Goal: Task Accomplishment & Management: Manage account settings

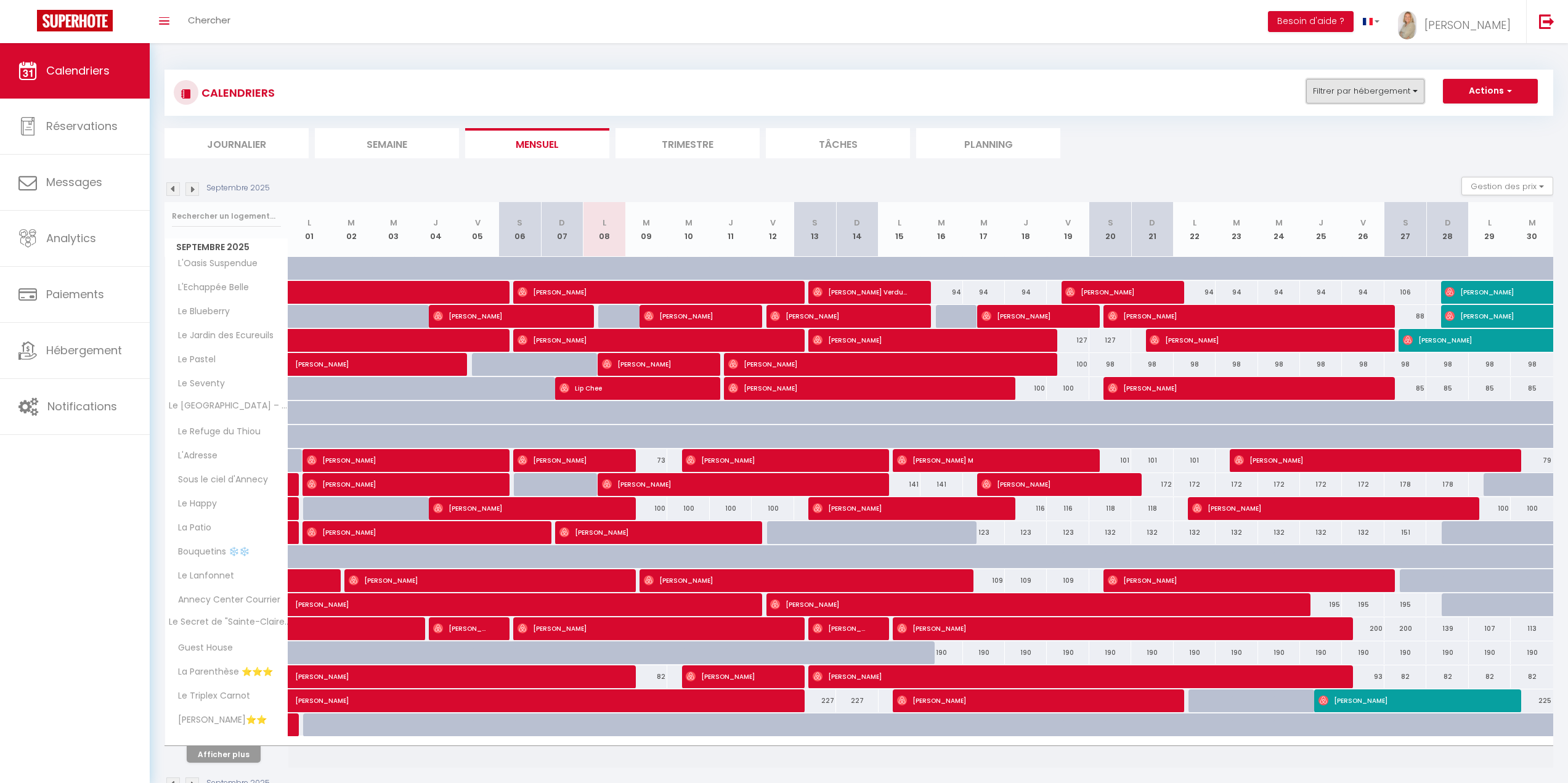
click at [1403, 84] on button "Filtrer par hébergement" at bounding box center [1365, 91] width 118 height 25
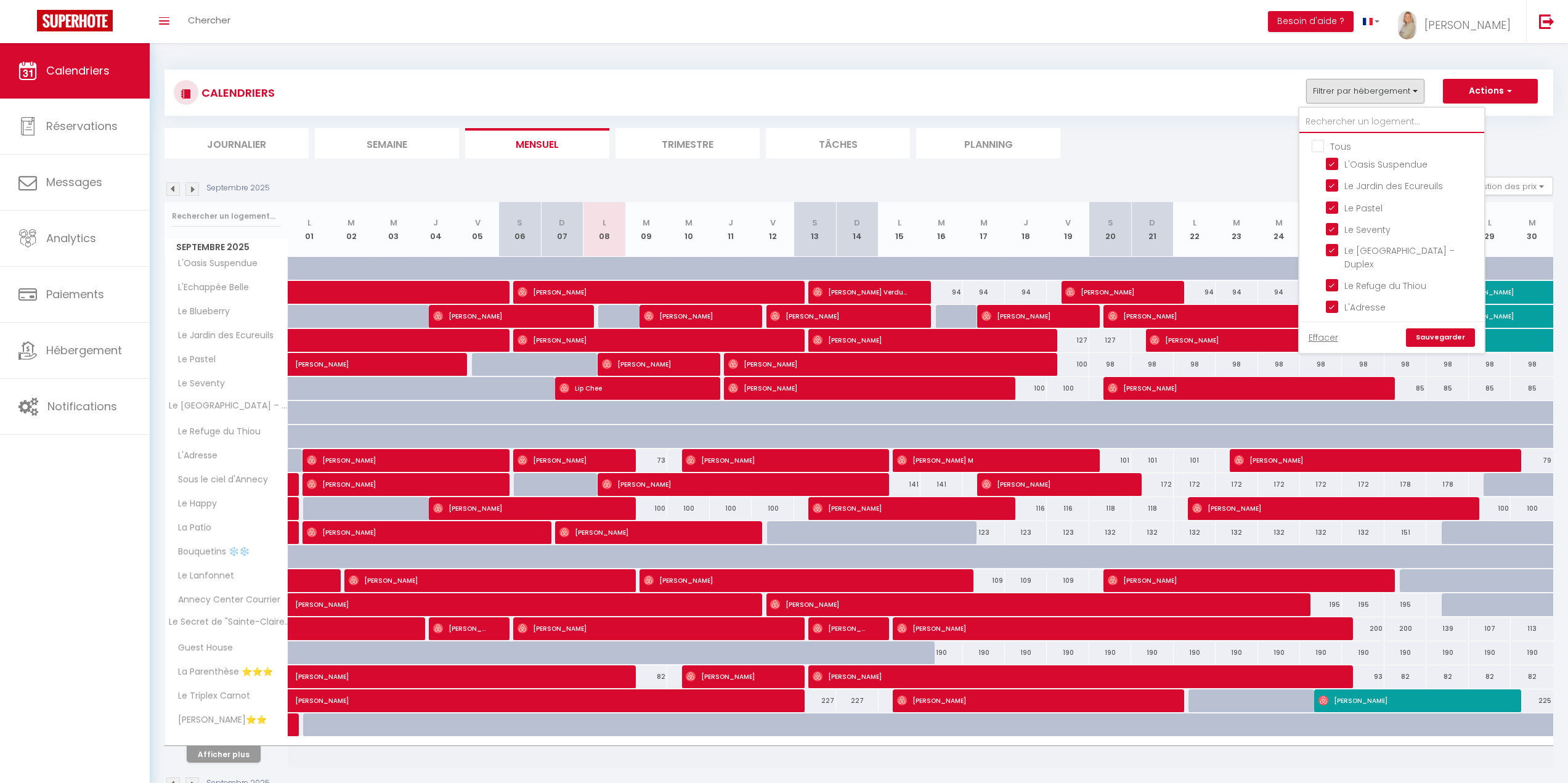
click at [1340, 122] on input "text" at bounding box center [1392, 122] width 185 height 22
type input "c"
checkbox input "false"
type input "ca"
checkbox input "false"
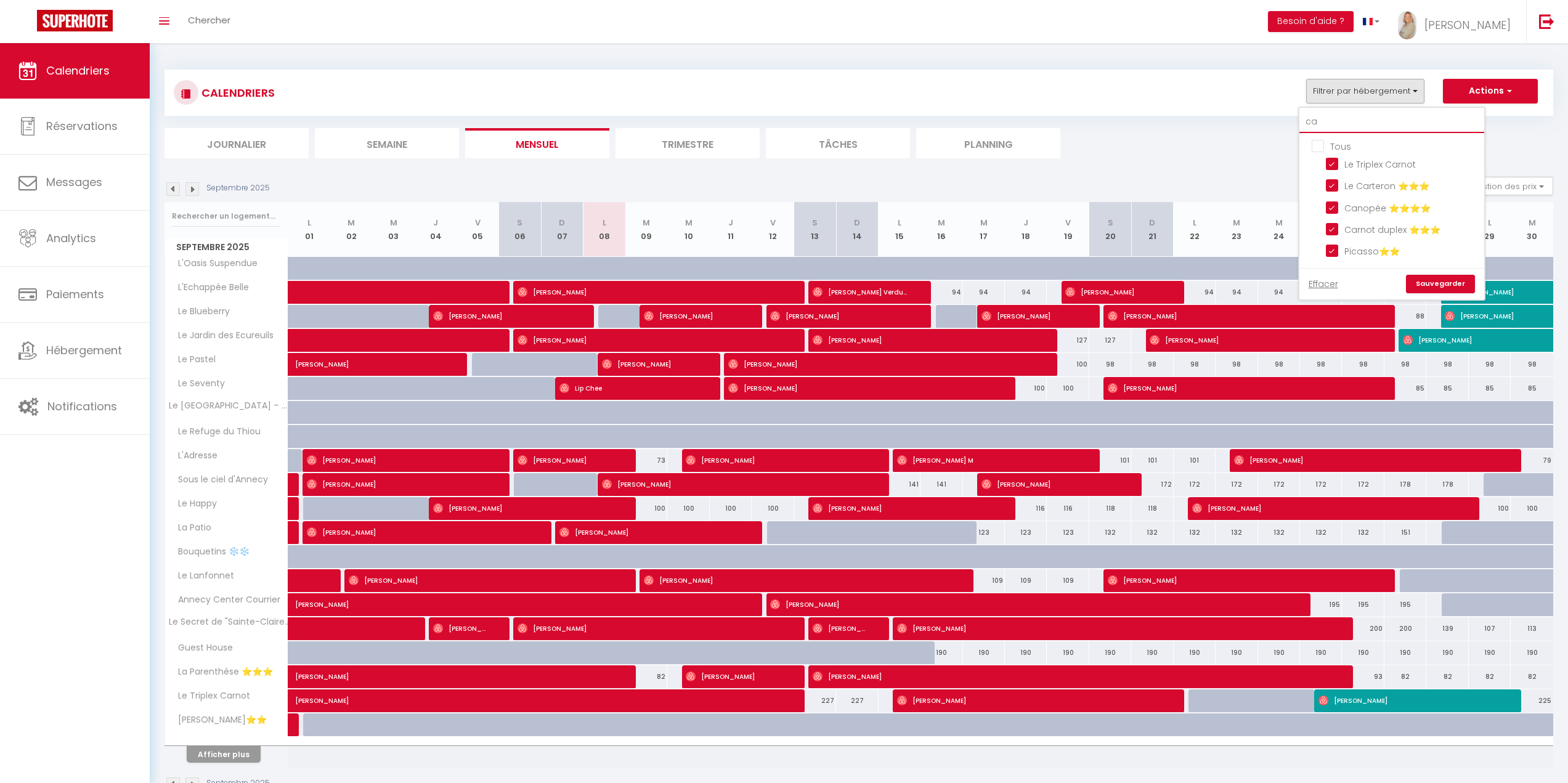
type input "car"
checkbox input "false"
type input "car"
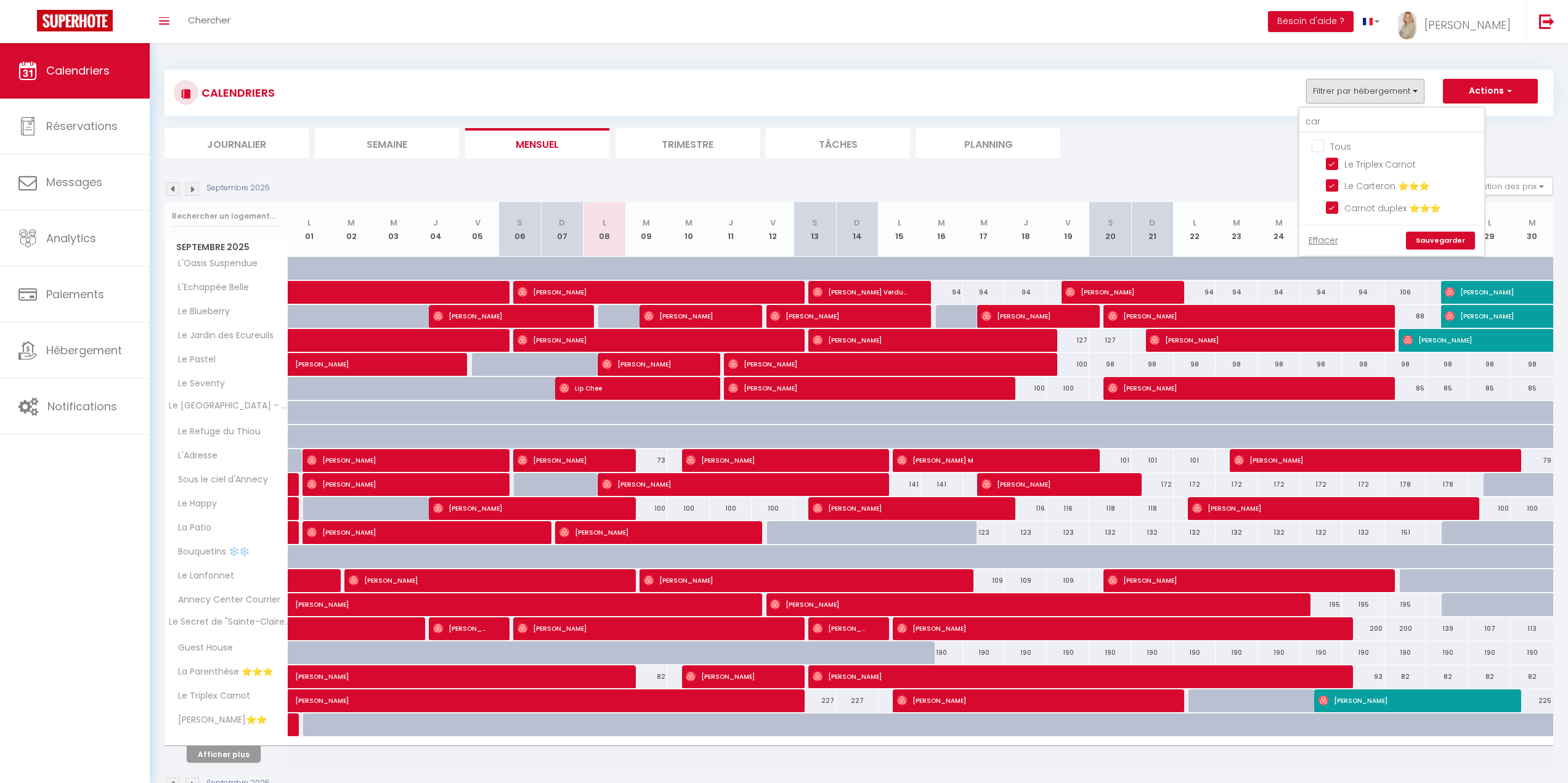
click at [1321, 142] on input "Tous" at bounding box center [1404, 145] width 185 height 12
click at [1319, 144] on input "Tous" at bounding box center [1404, 145] width 185 height 12
checkbox input "false"
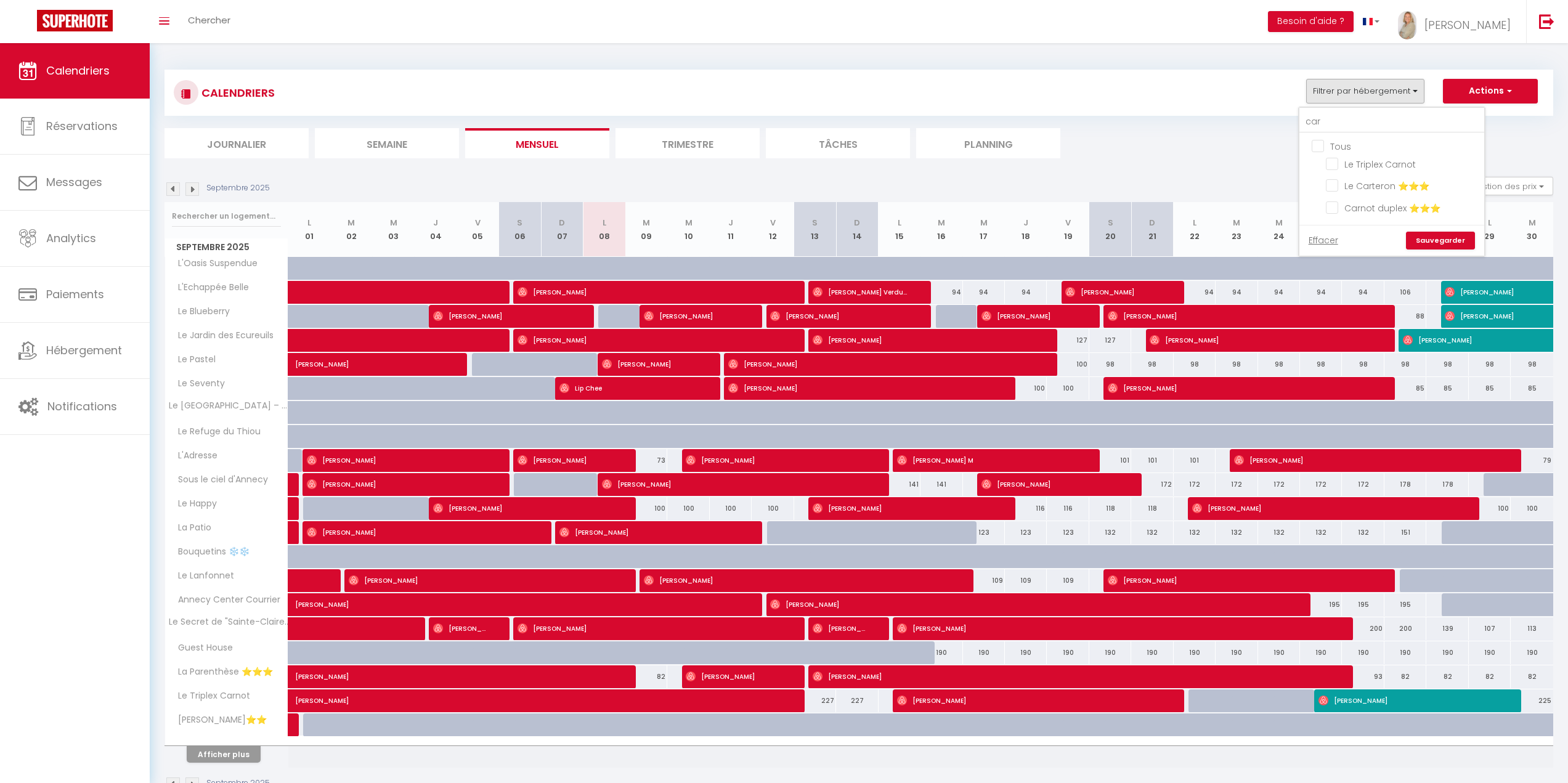
drag, startPoint x: 1335, startPoint y: 206, endPoint x: 1386, endPoint y: 220, distance: 52.9
click at [1336, 207] on input "Carnot duplex ⭐⭐⭐" at bounding box center [1402, 206] width 154 height 12
checkbox input "true"
click at [1435, 242] on link "Sauvegarder" at bounding box center [1440, 241] width 69 height 19
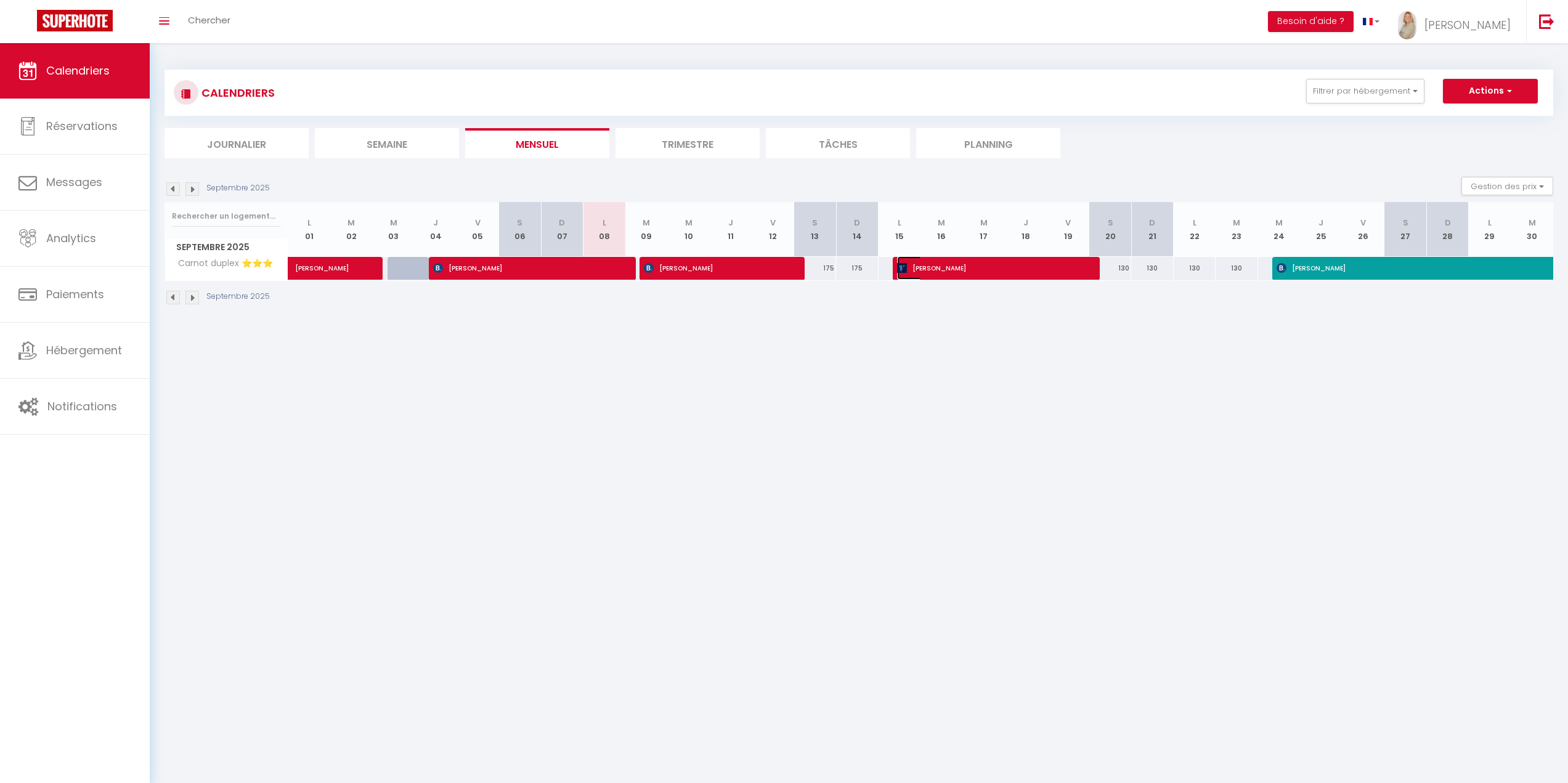
click at [945, 268] on span "[PERSON_NAME]" at bounding box center [988, 268] width 182 height 24
select select "OK"
select select "KO"
select select "0"
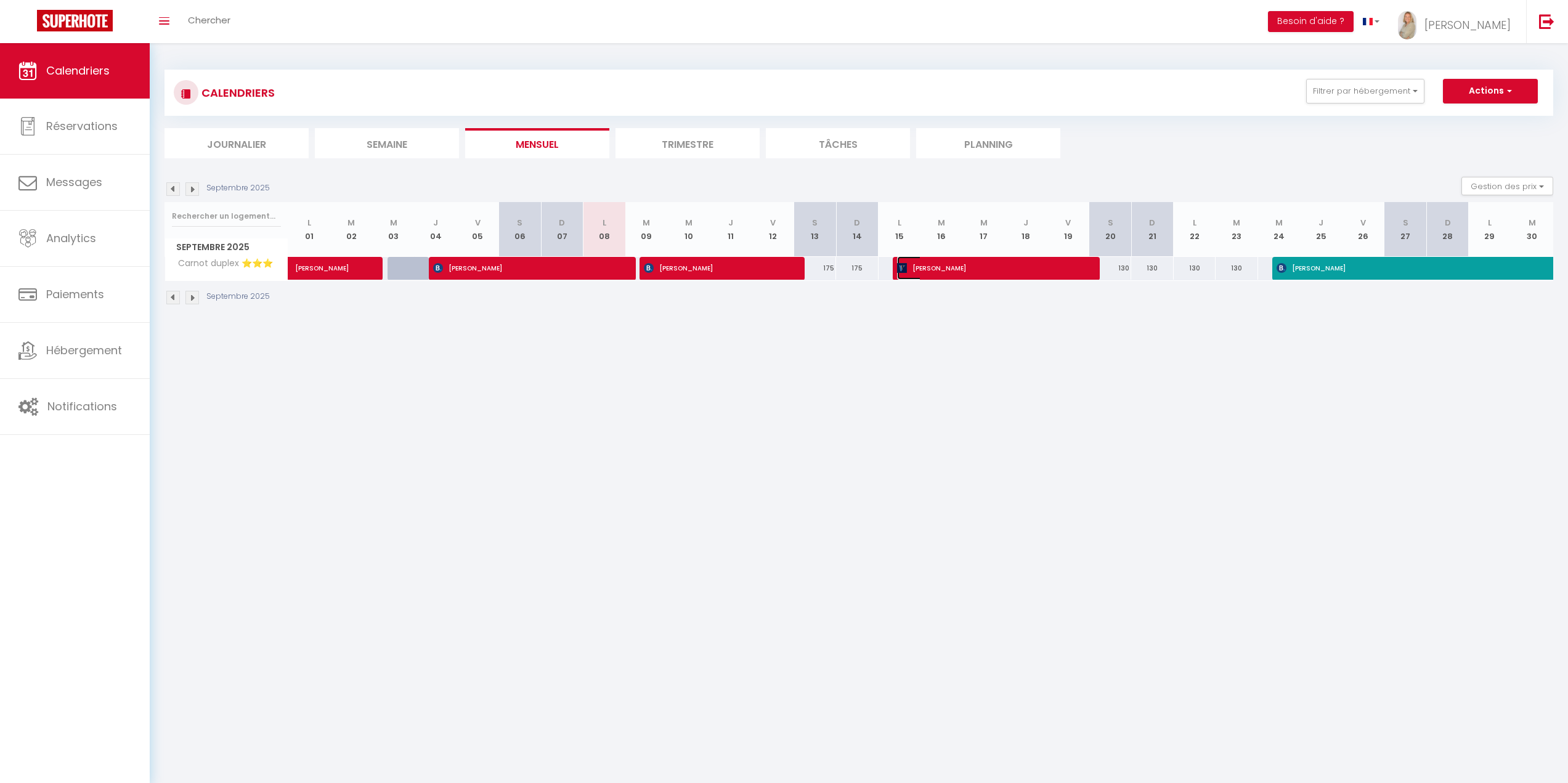
select select "1"
select select
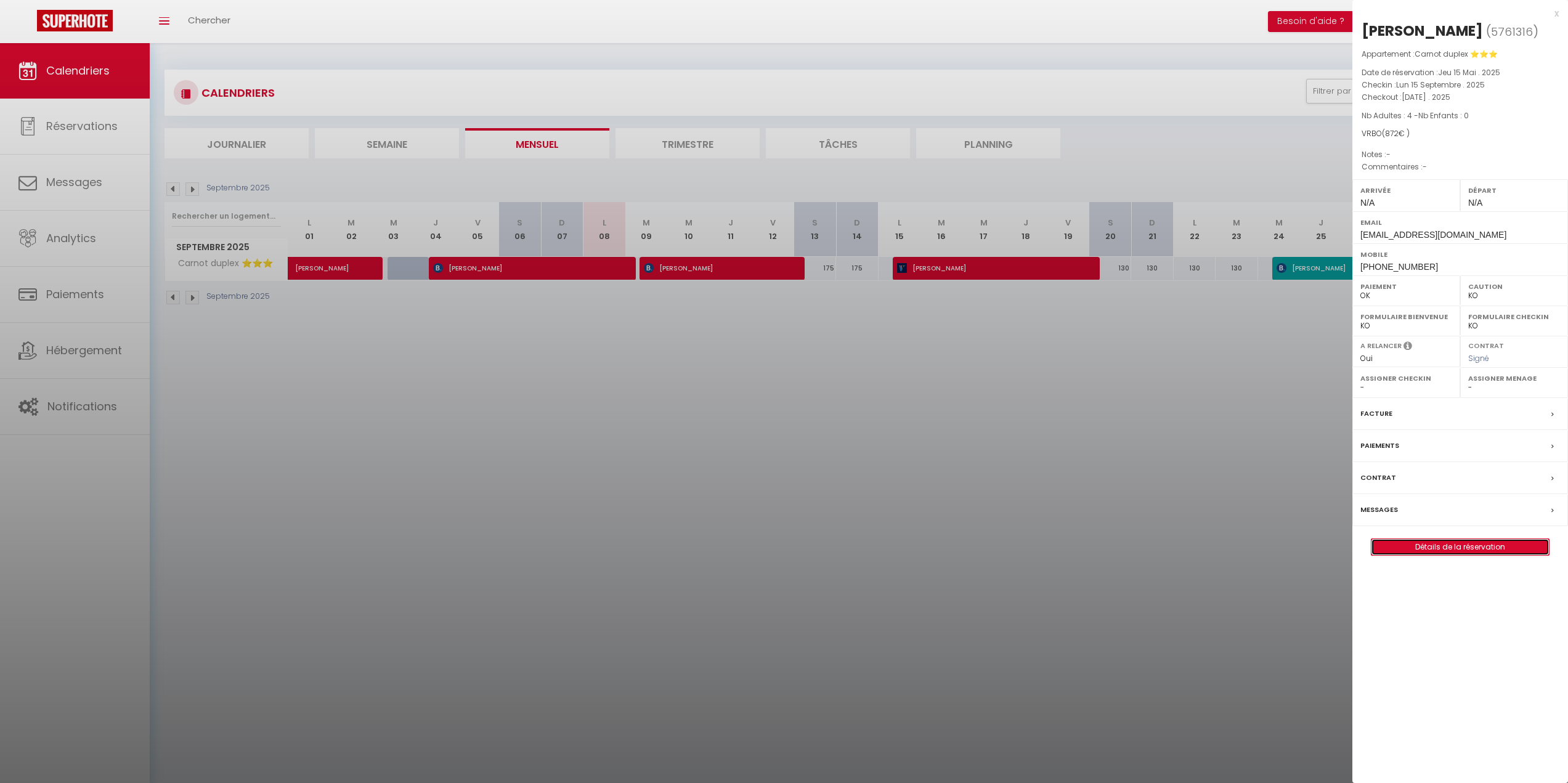
click at [1475, 548] on link "Détails de la réservation" at bounding box center [1460, 547] width 177 height 16
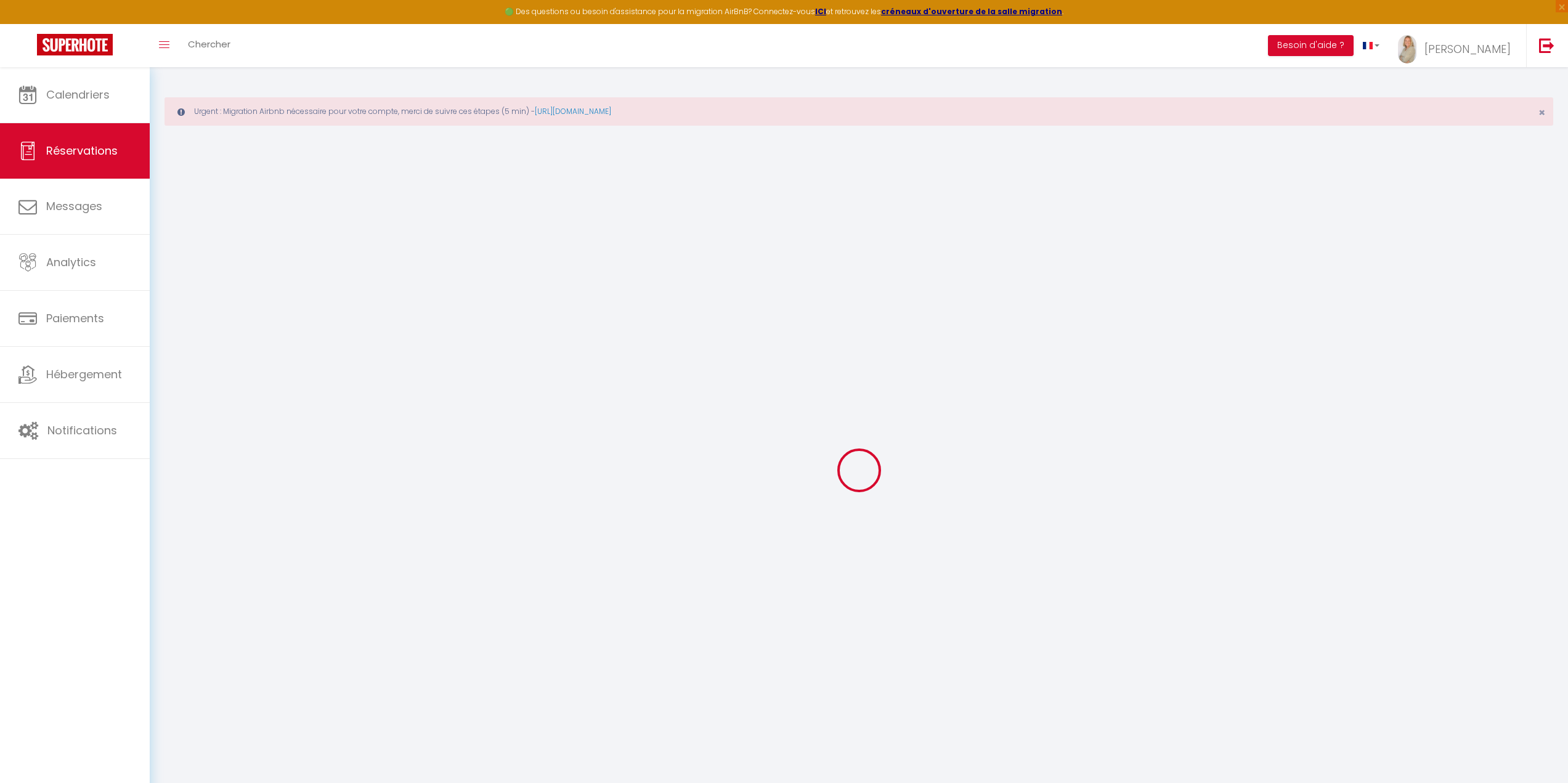
select select
checkbox input "false"
select select
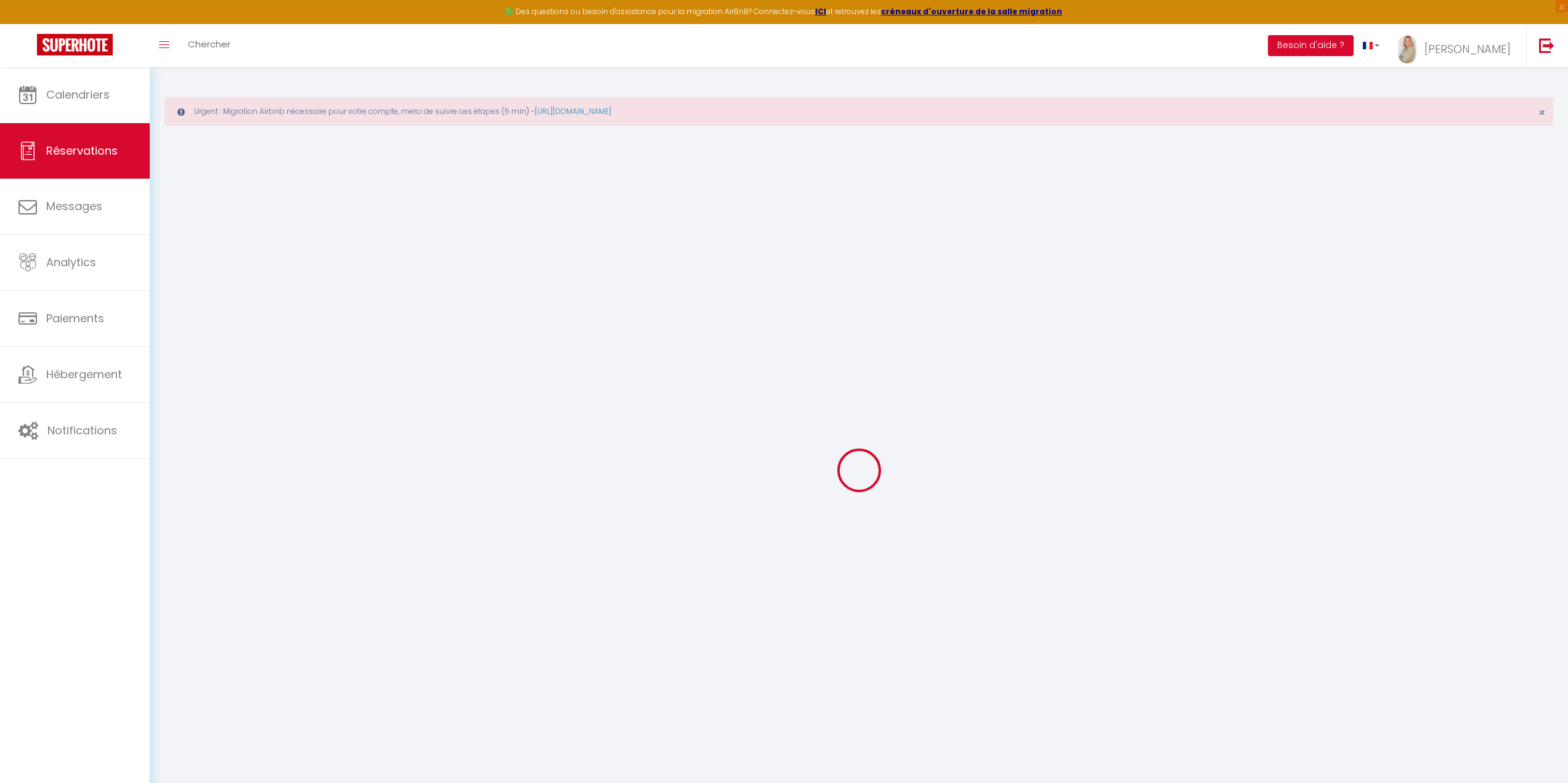
checkbox input "false"
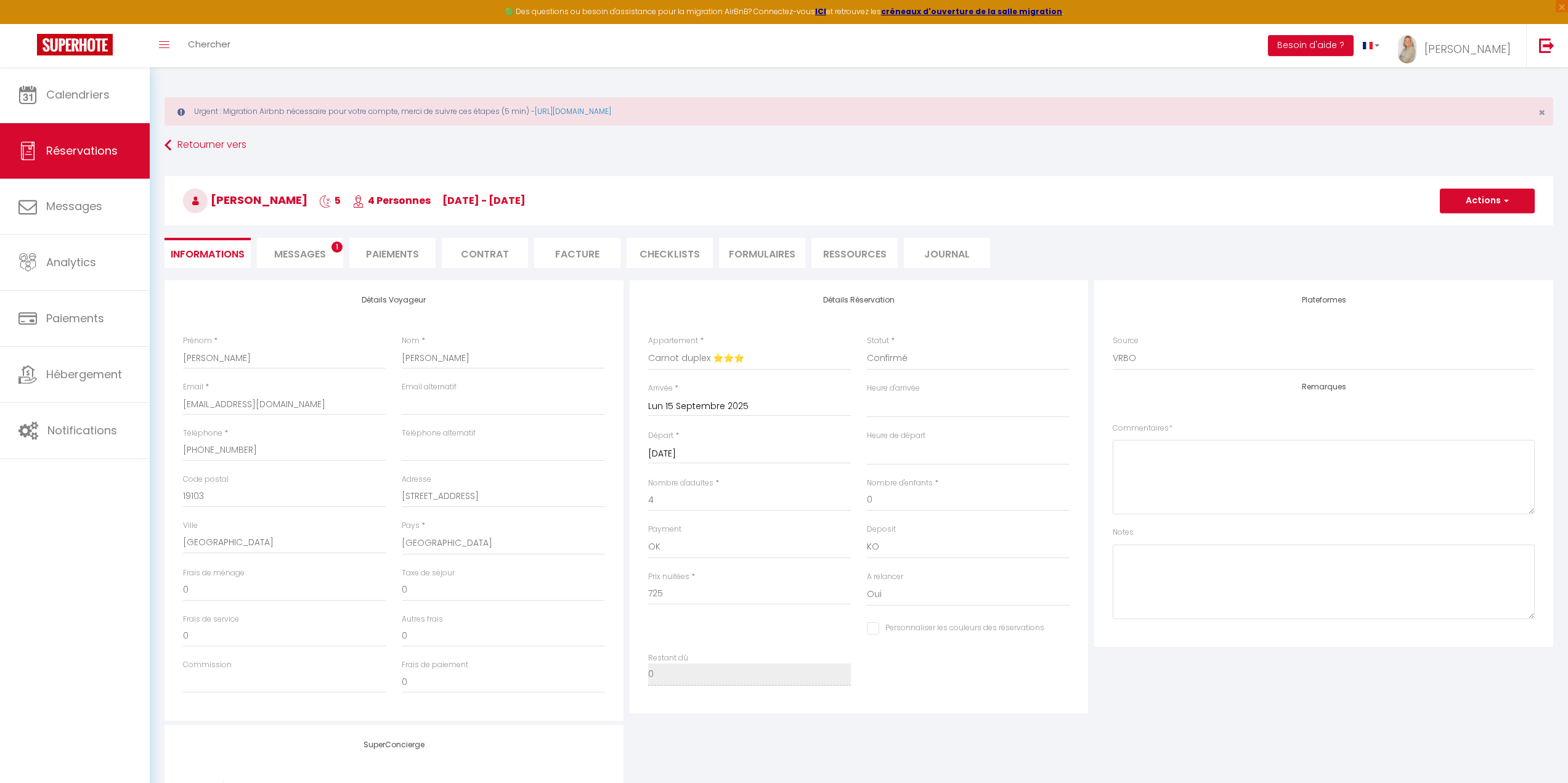
type input "125"
type input "22"
select select
checkbox input "false"
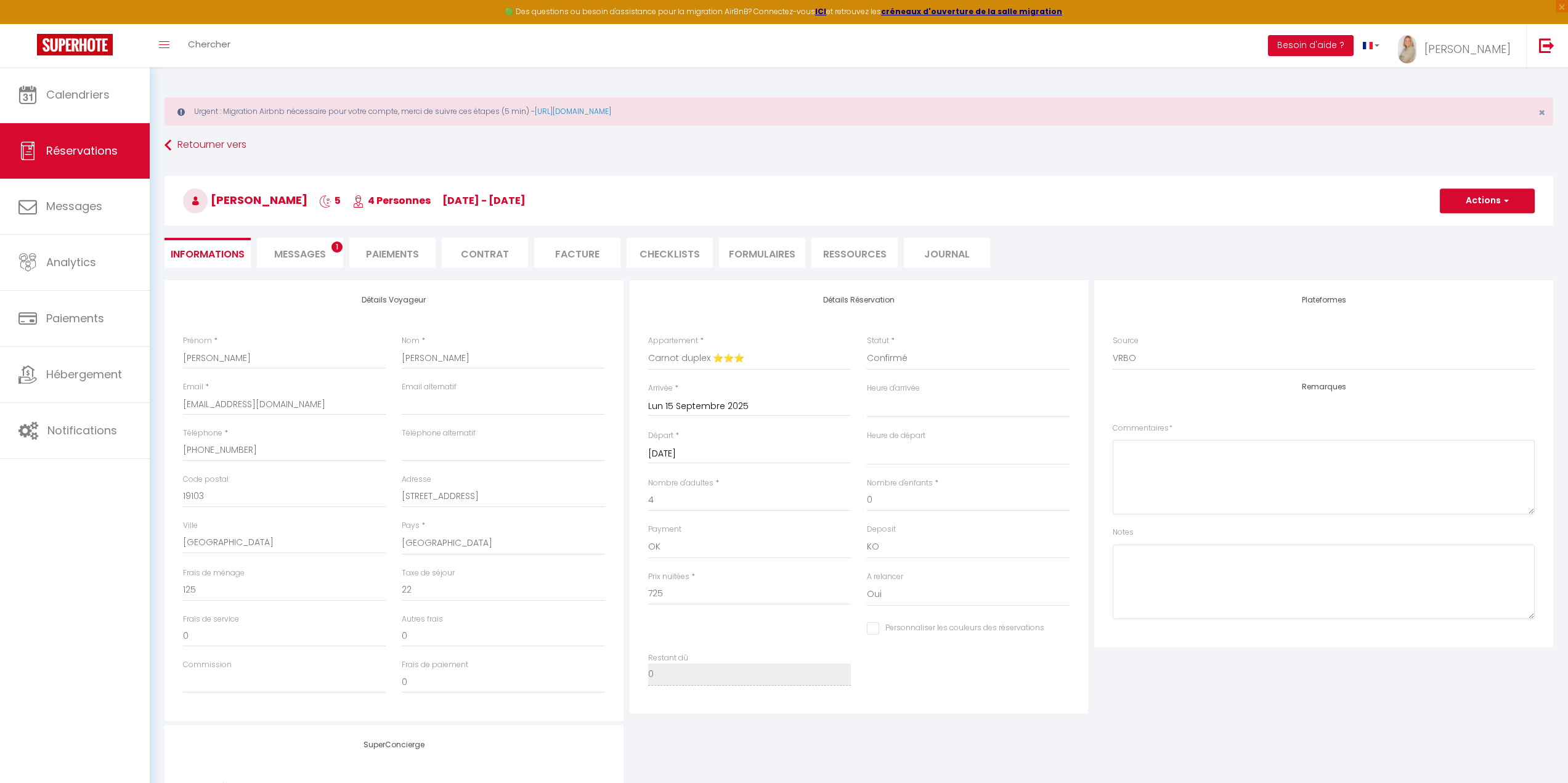
select select
click at [295, 248] on span "Messages" at bounding box center [300, 254] width 52 height 14
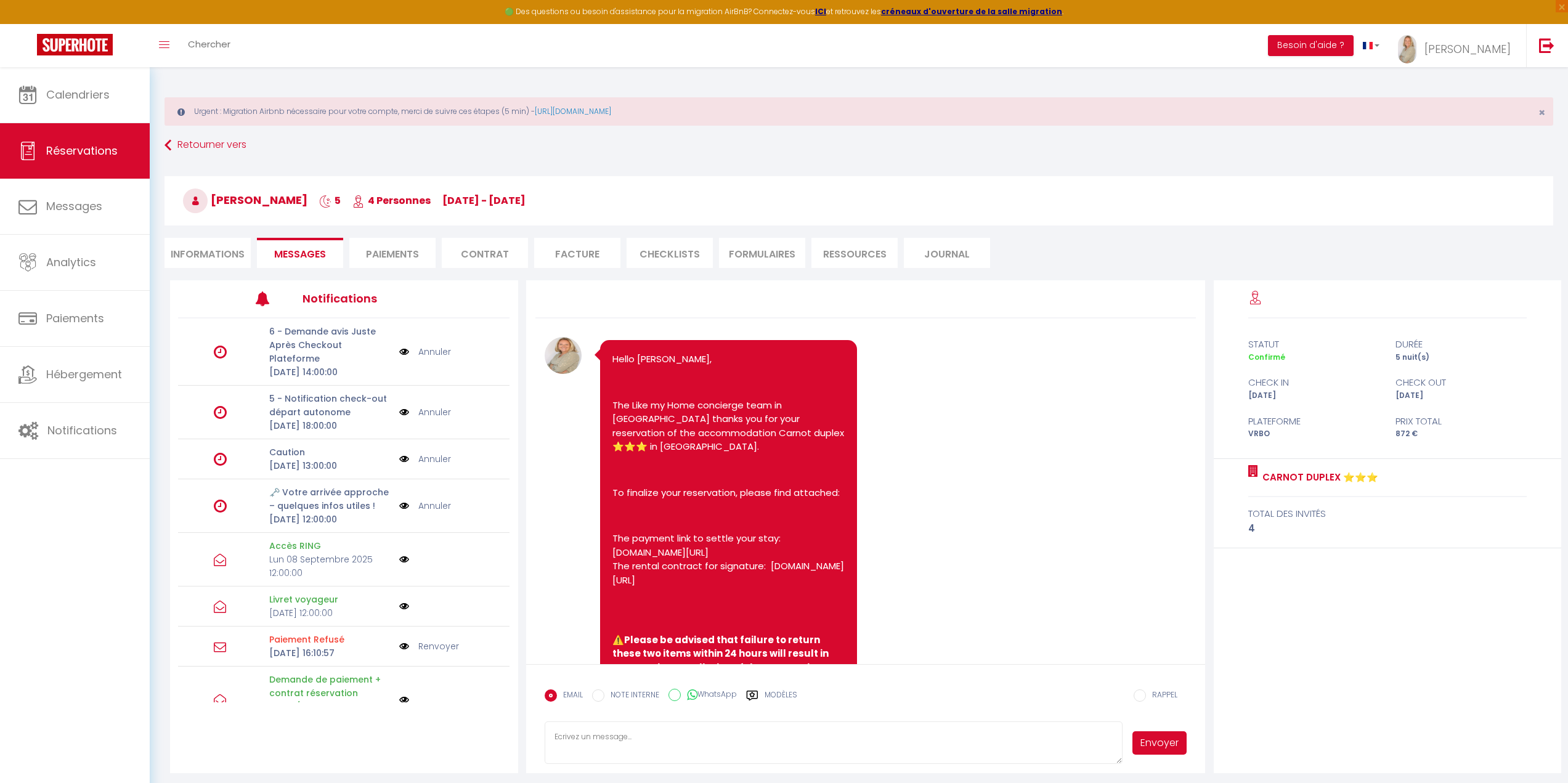
click at [234, 242] on li "Informations" at bounding box center [208, 253] width 86 height 30
select select
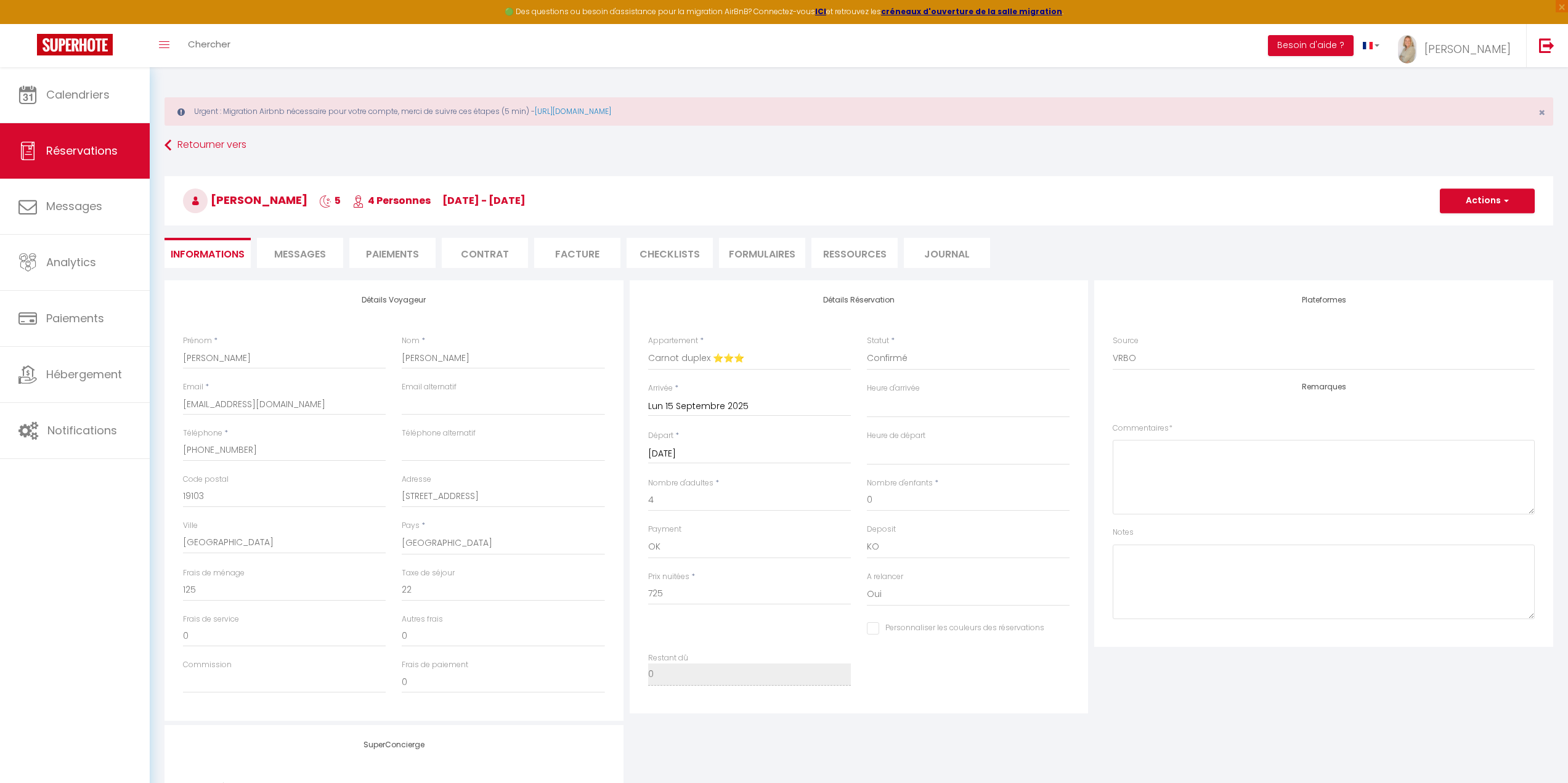
select select
checkbox input "false"
select select
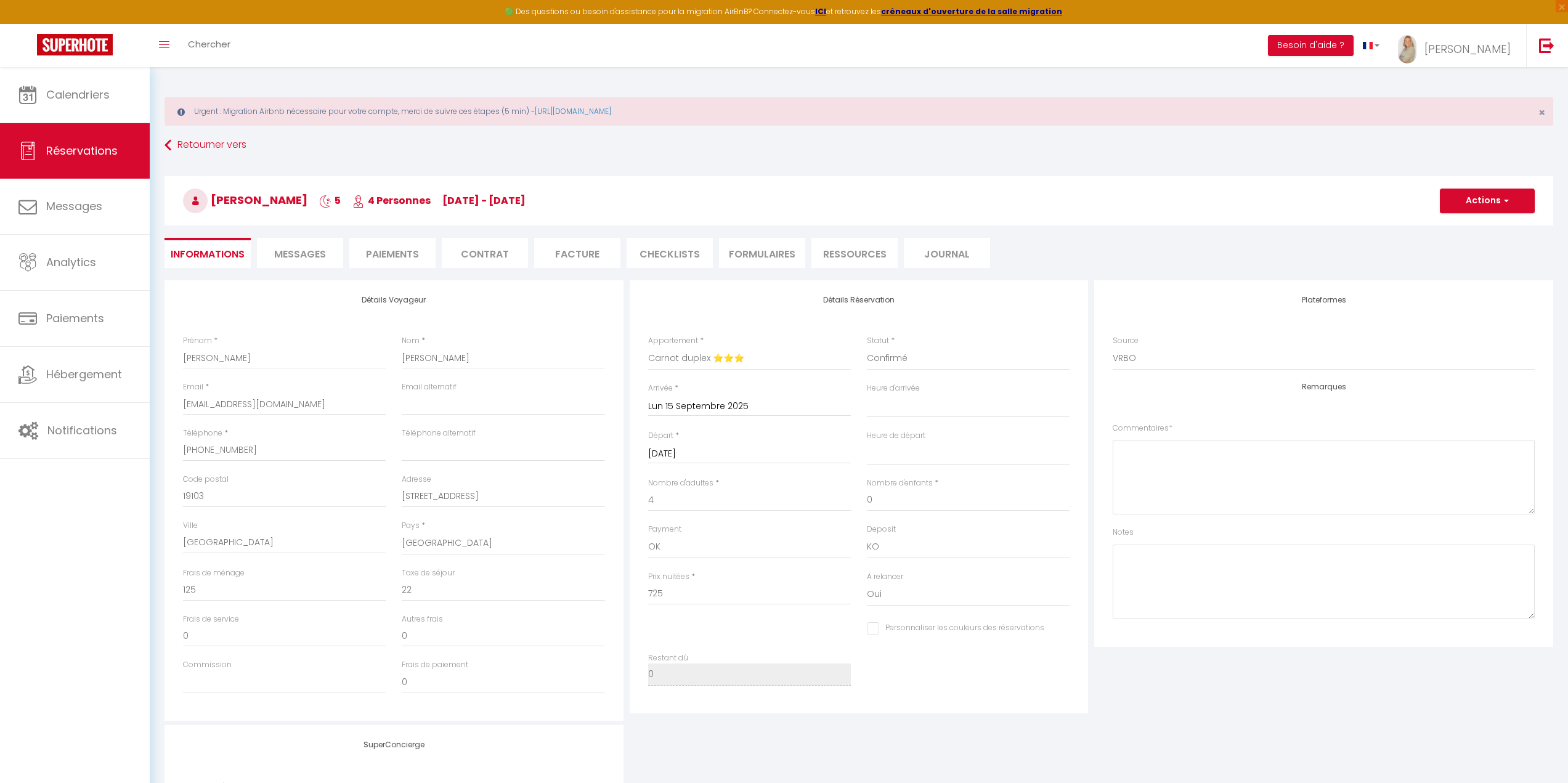
checkbox input "false"
select select
checkbox input "false"
select select
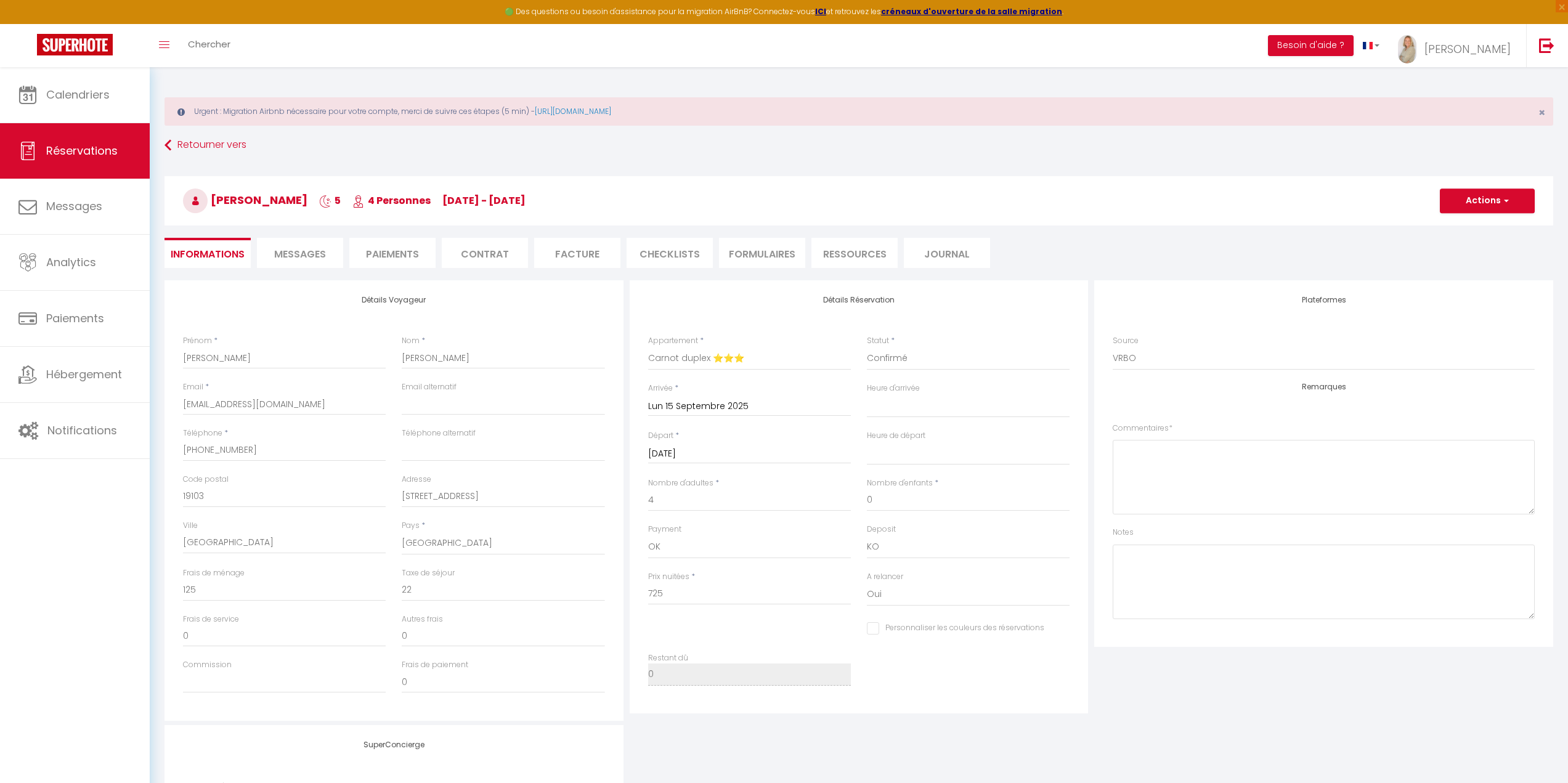
select select
checkbox input "false"
select select
checkbox input "false"
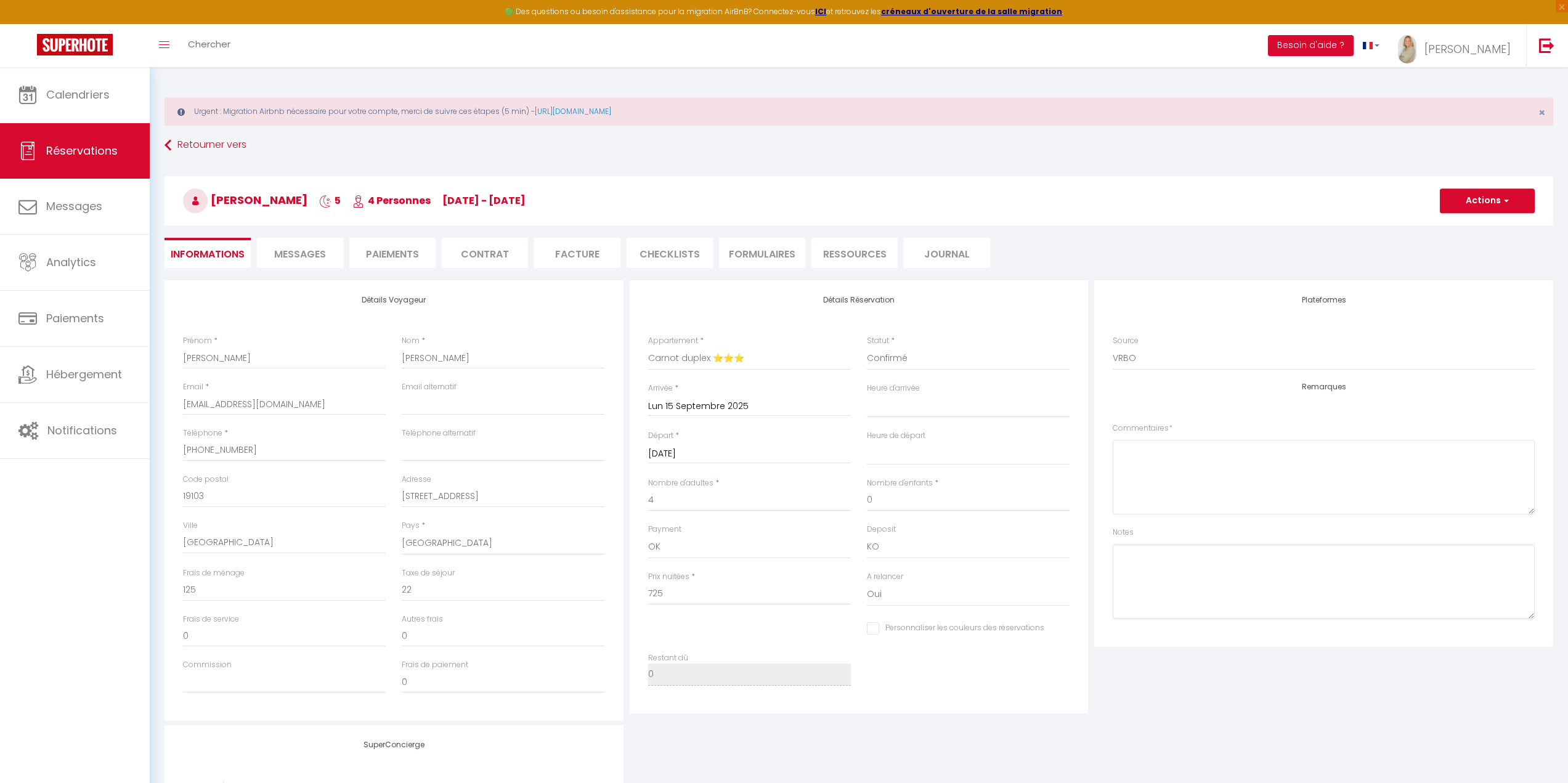
select select
checkbox input "false"
select select
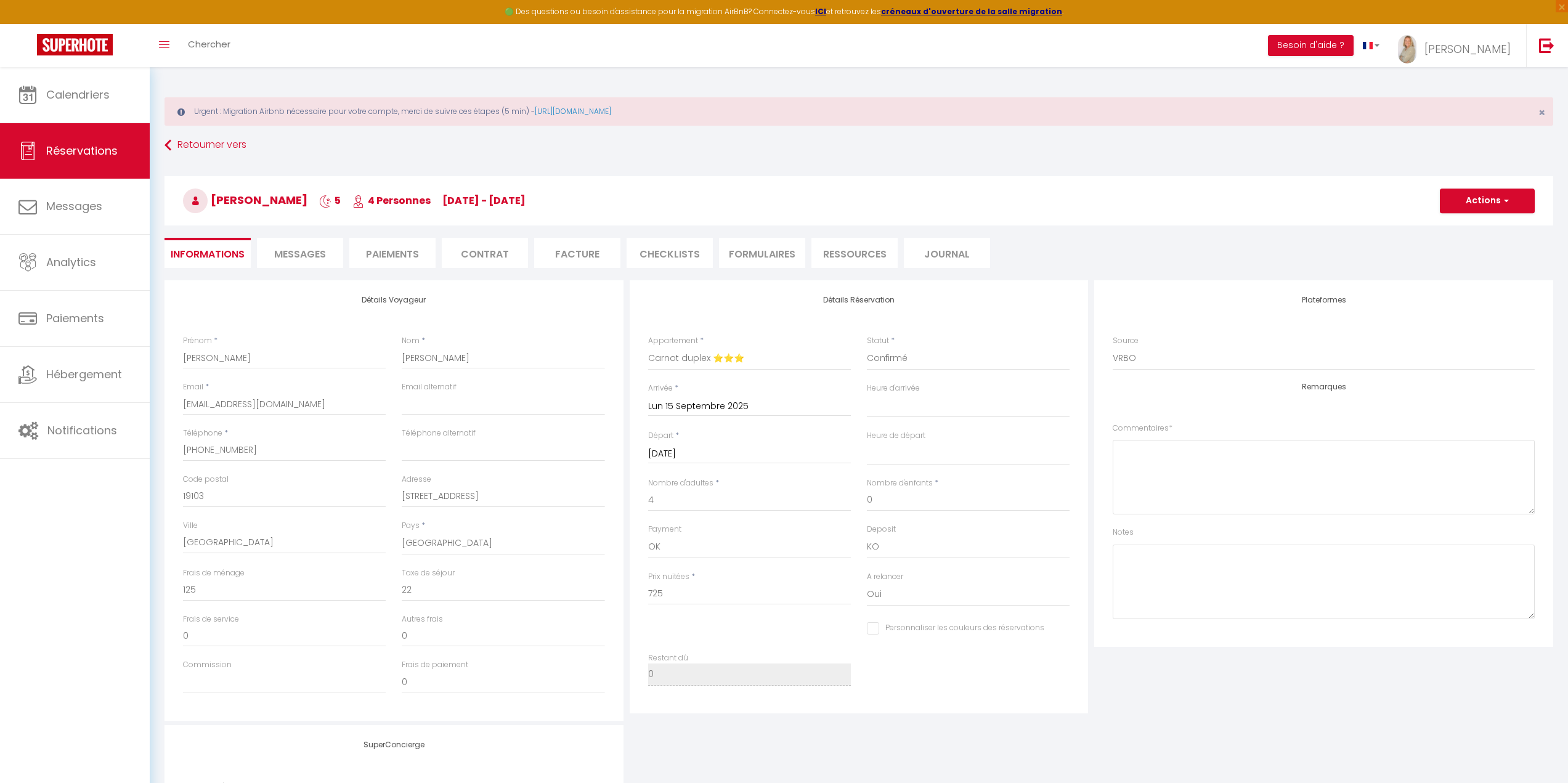
checkbox input "false"
select select
checkbox input "false"
select select
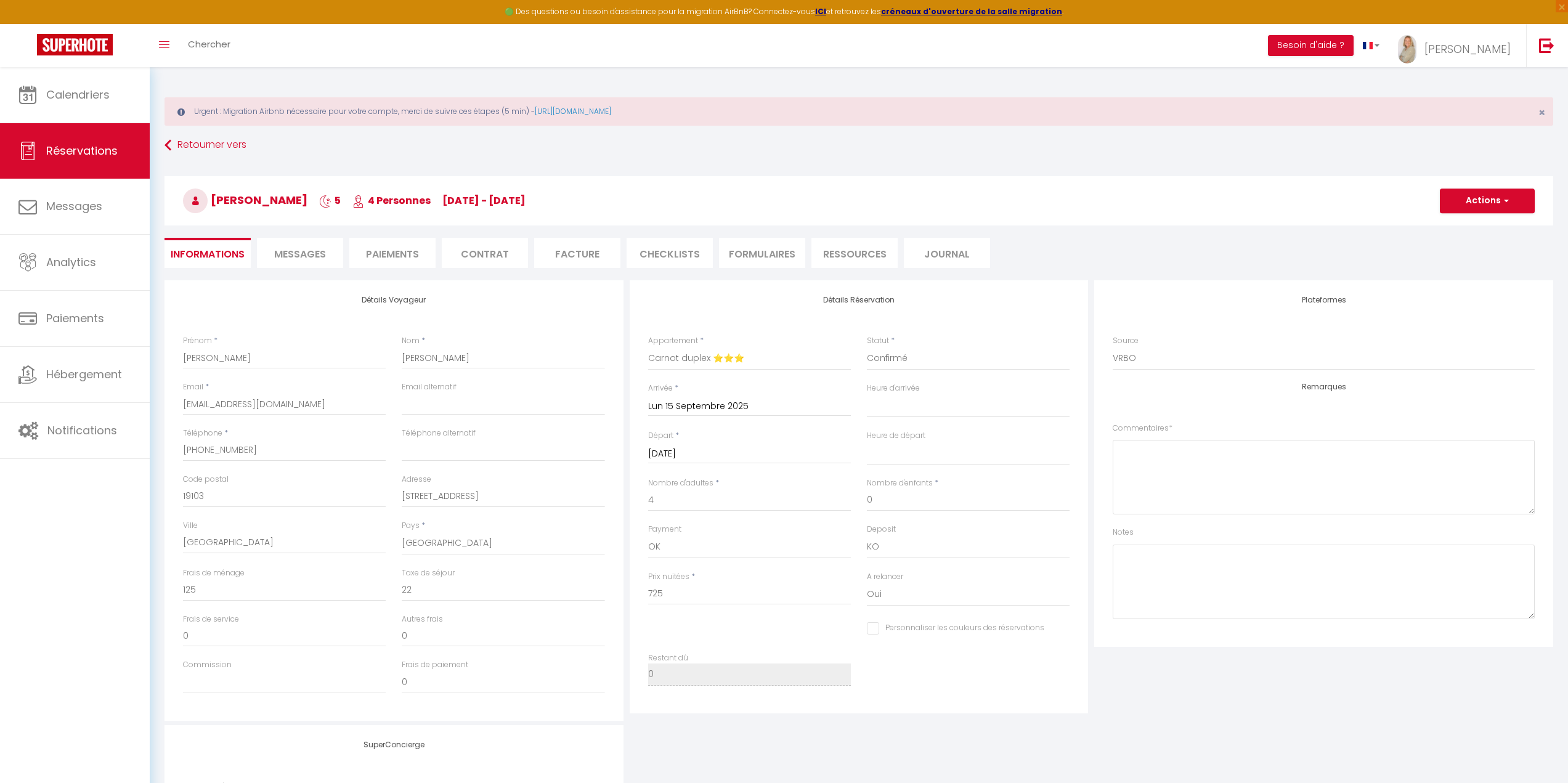
select select
checkbox input "false"
select select
checkbox input "false"
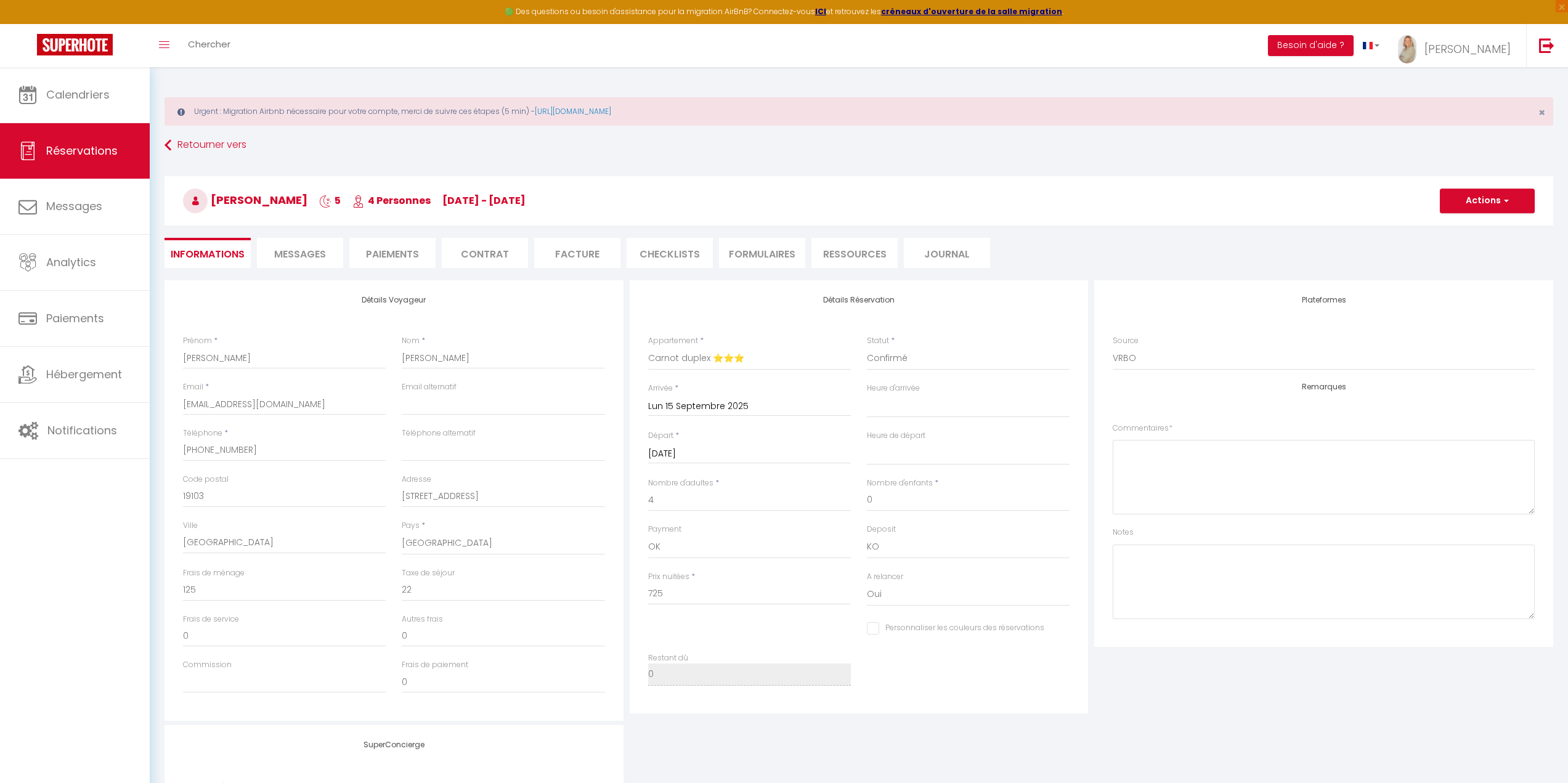
select select
checkbox input "false"
select select
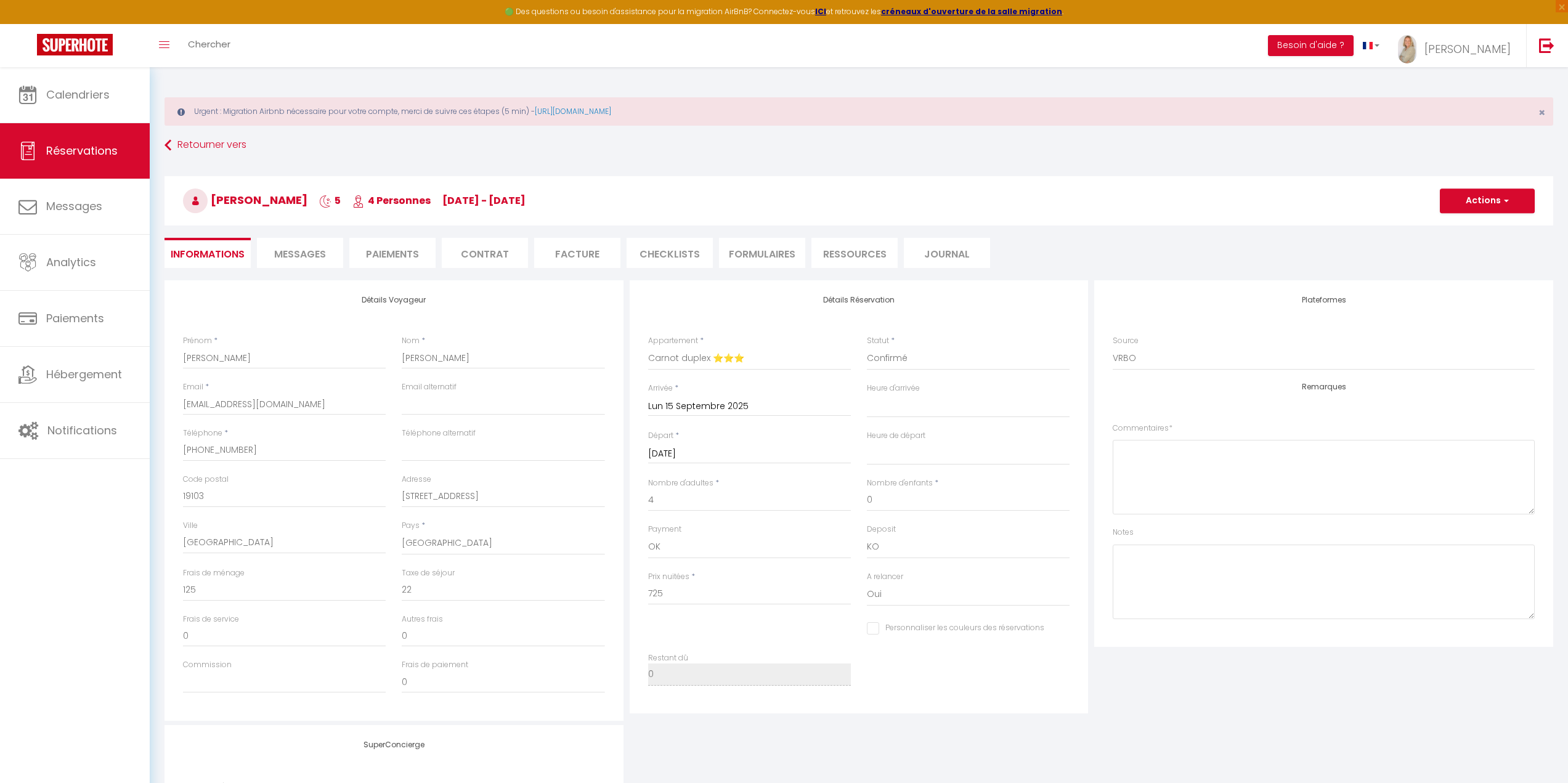
checkbox input "false"
select select
checkbox input "false"
select select
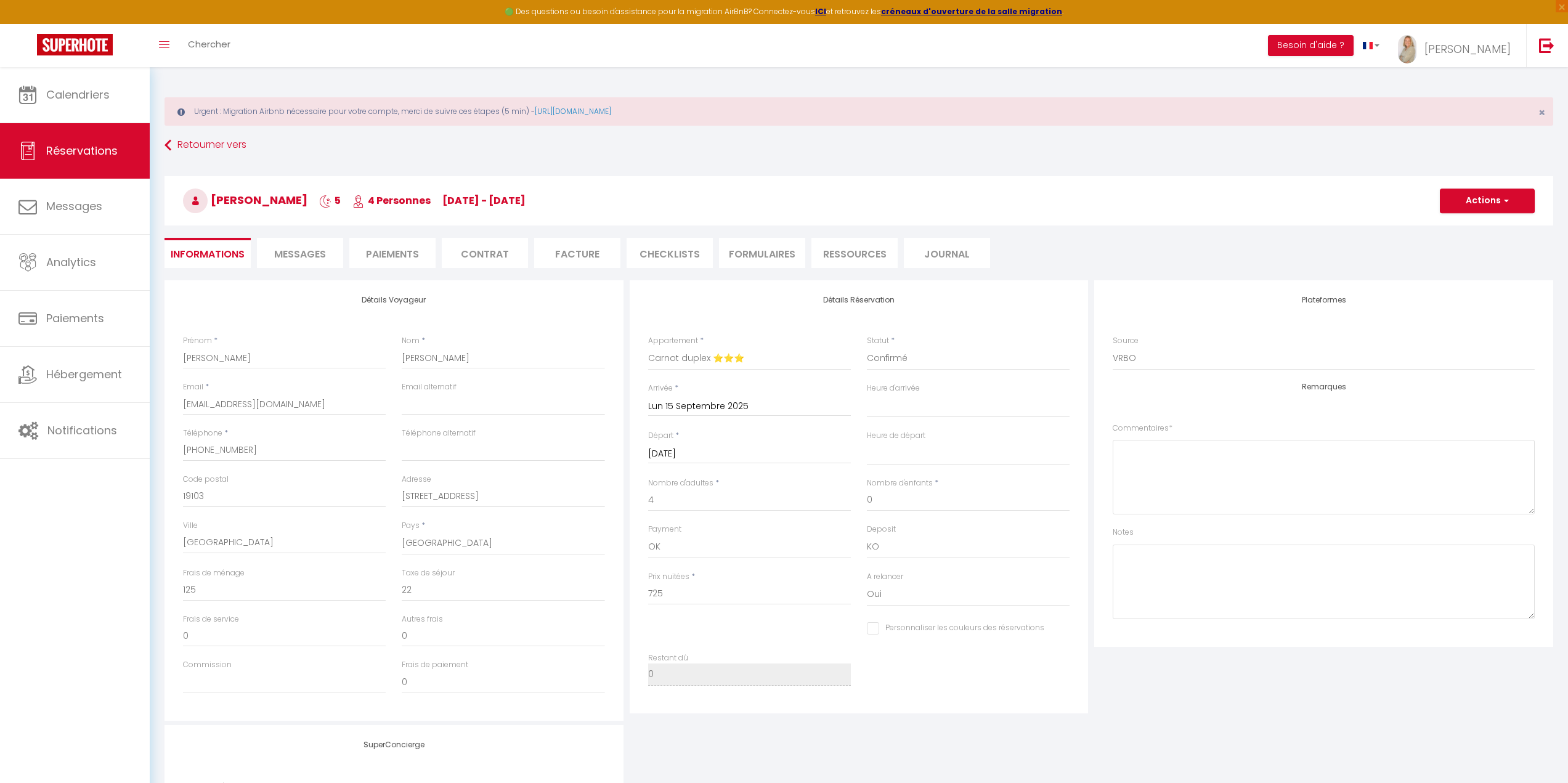
select select
checkbox input "false"
select select
checkbox input "false"
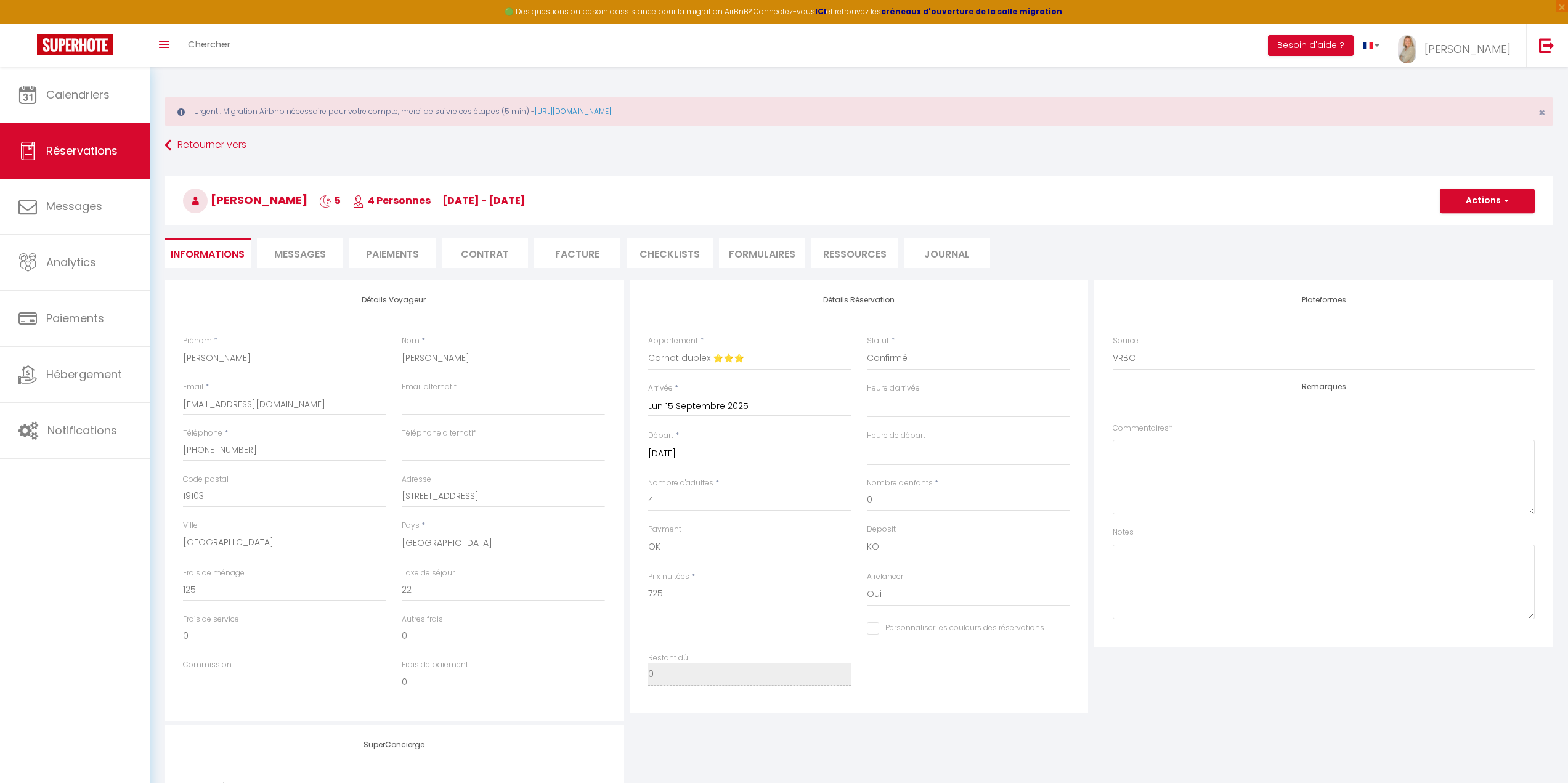
select select
checkbox input "false"
select select
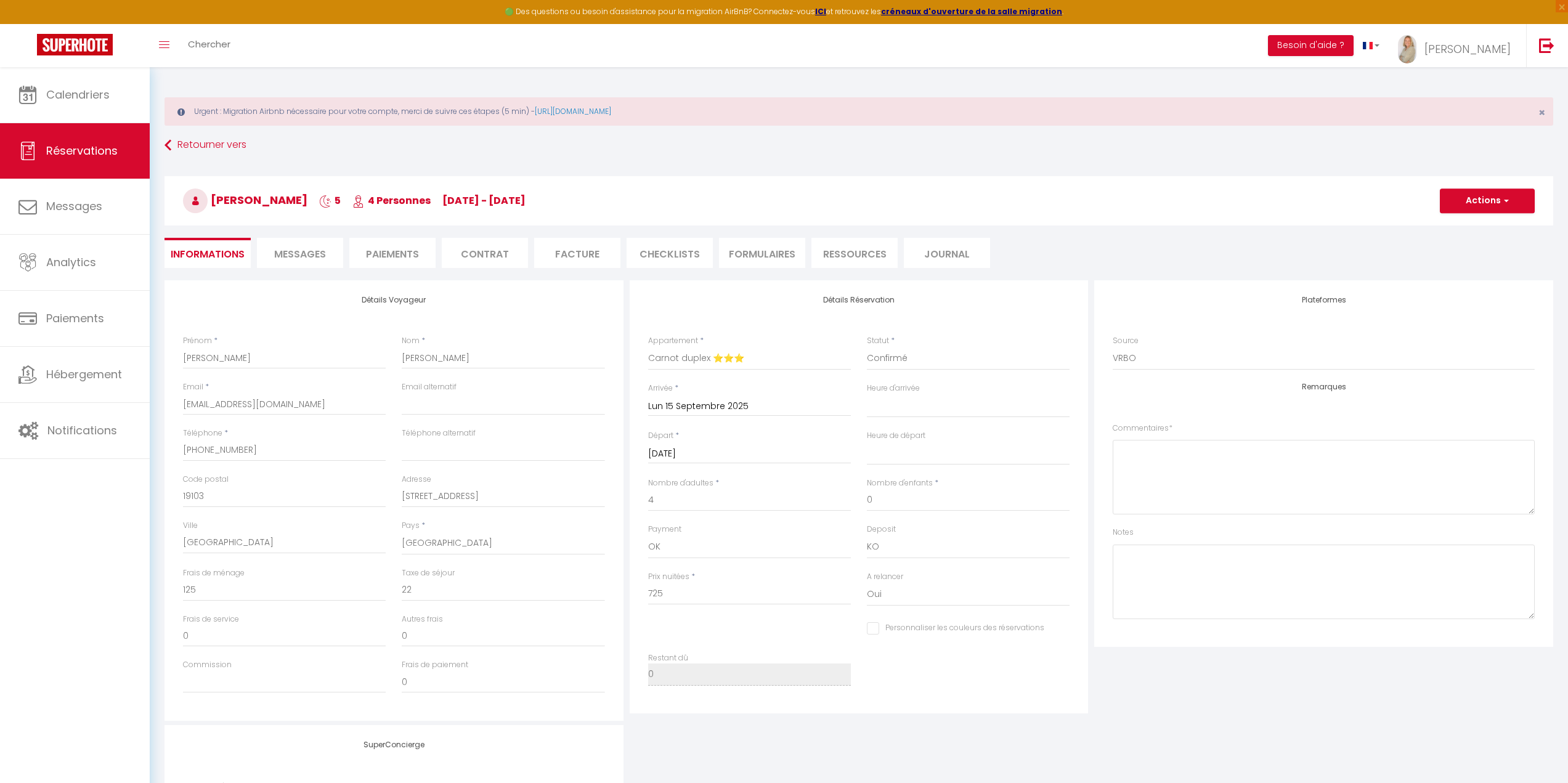
checkbox input "false"
select select
checkbox input "false"
select select
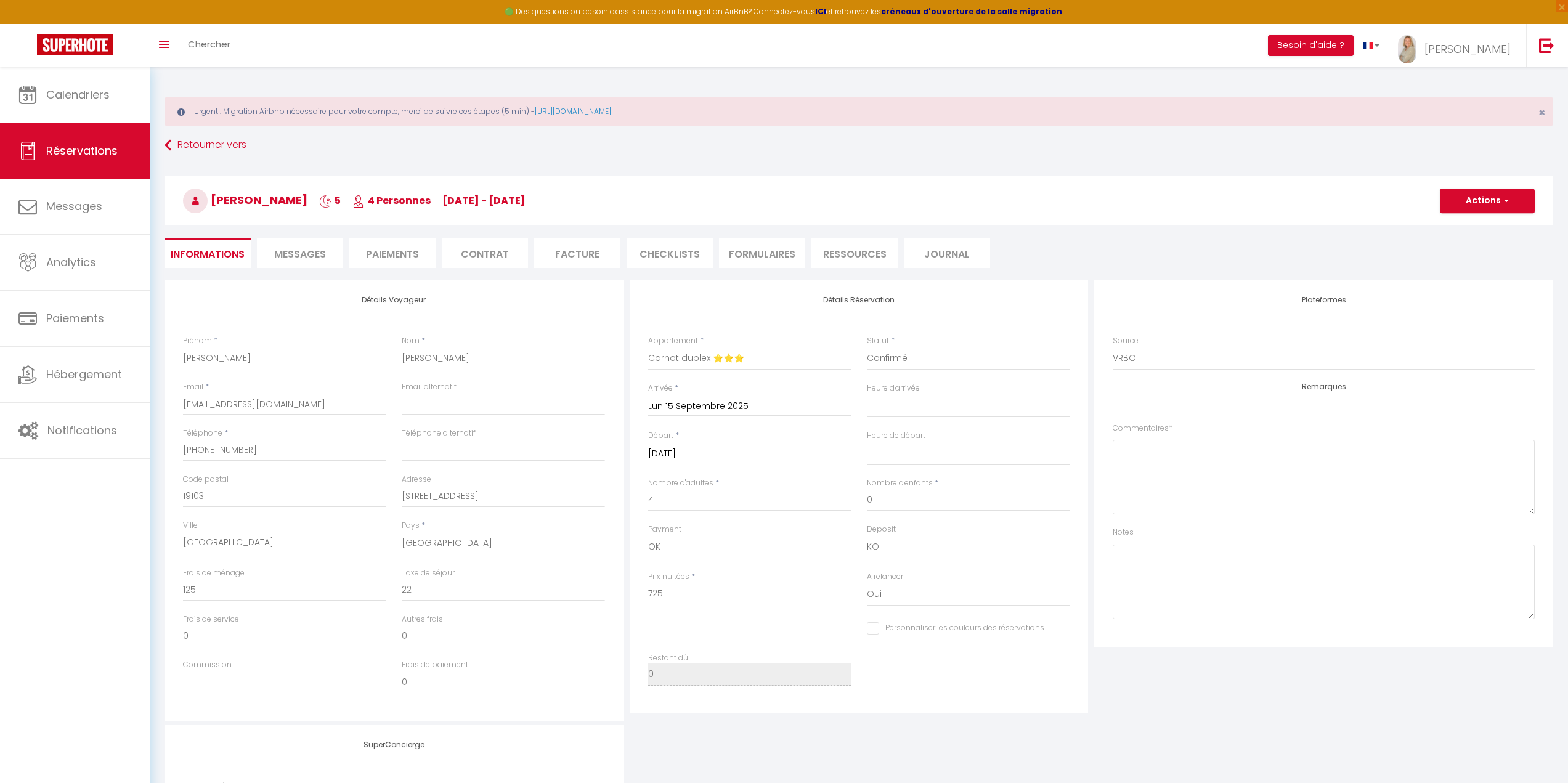
select select
checkbox input "false"
select select
checkbox input "false"
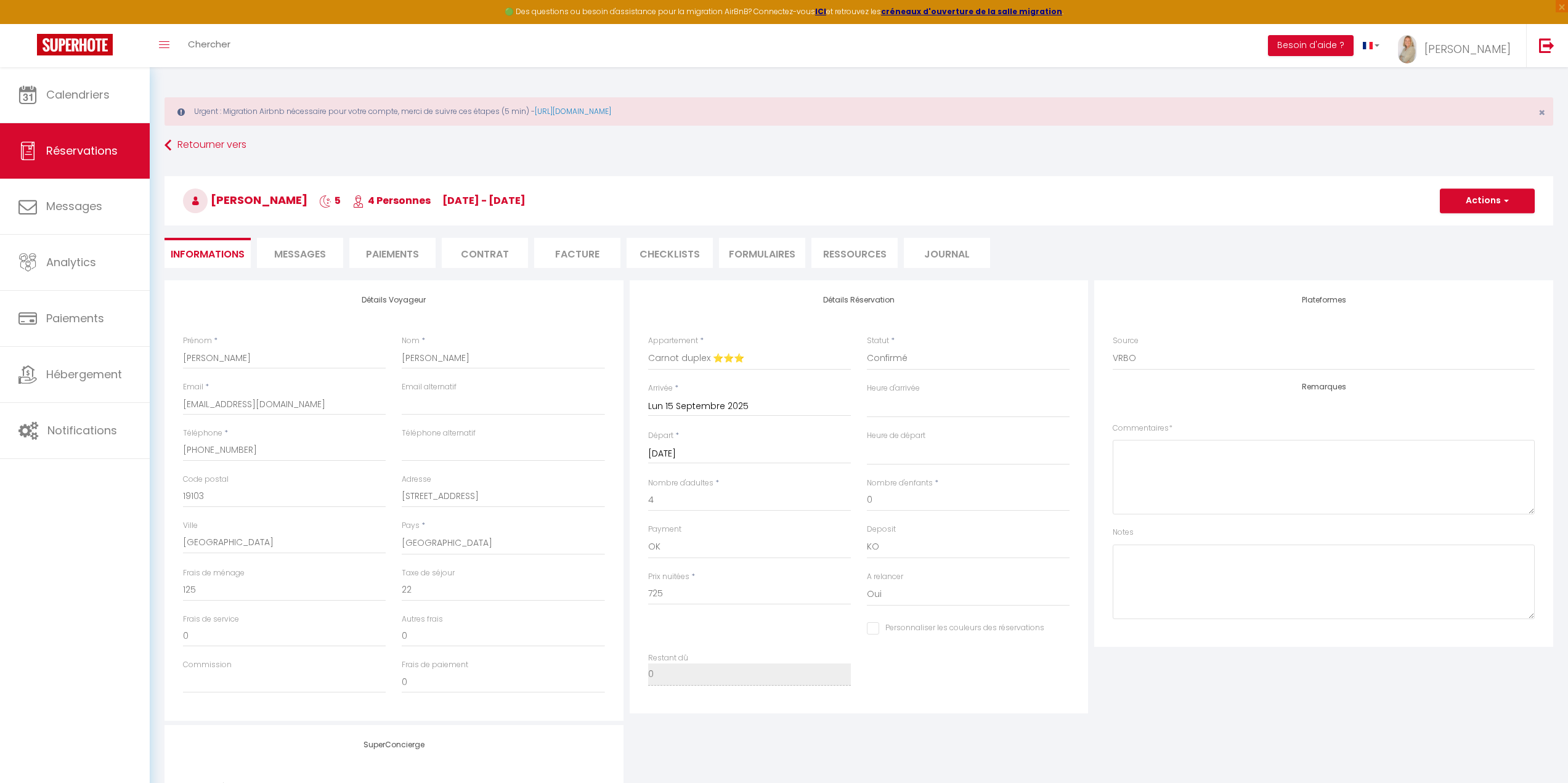
select select
checkbox input "false"
select select
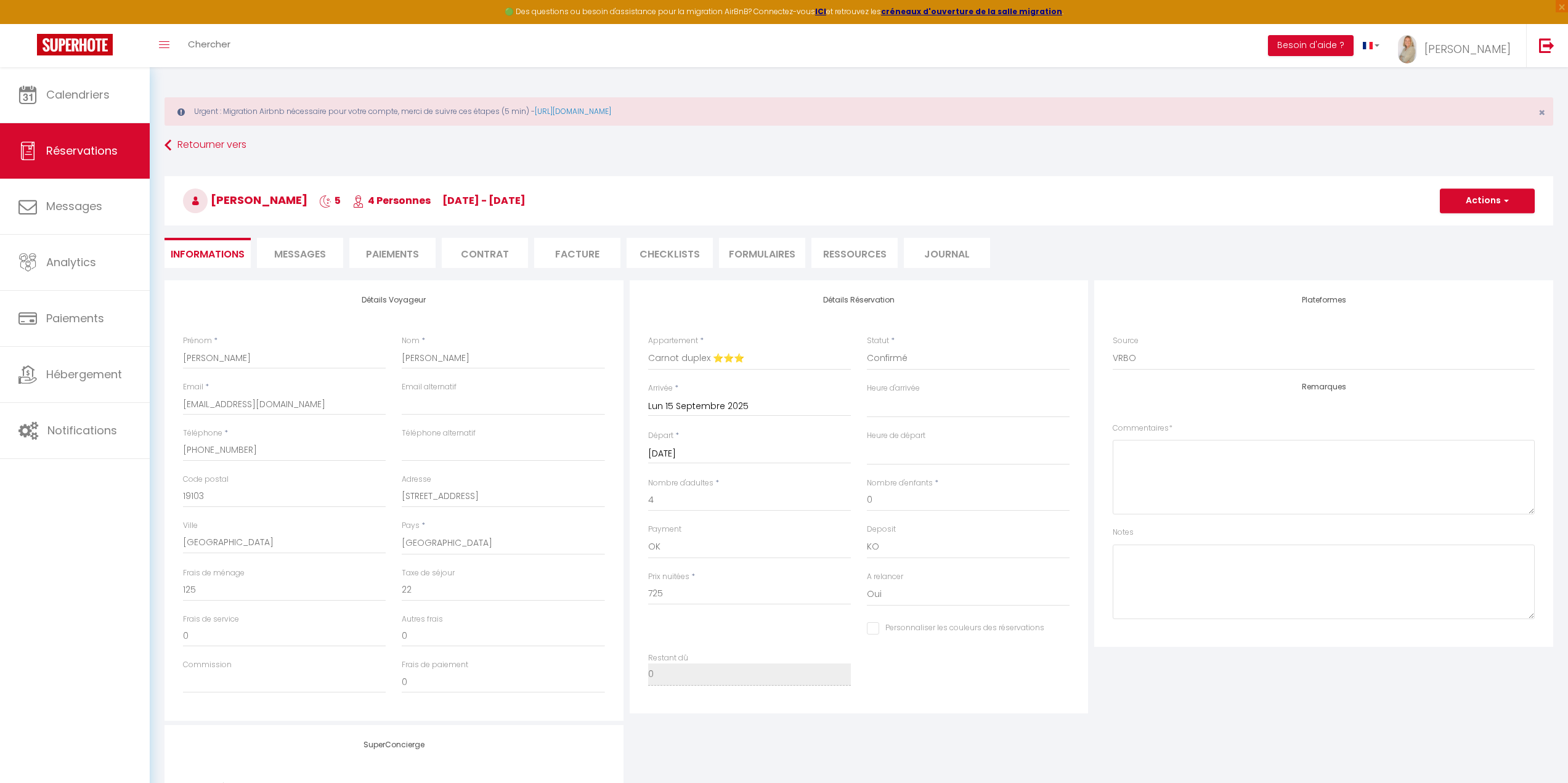
checkbox input "false"
click at [114, 90] on link "Calendriers" at bounding box center [75, 94] width 150 height 56
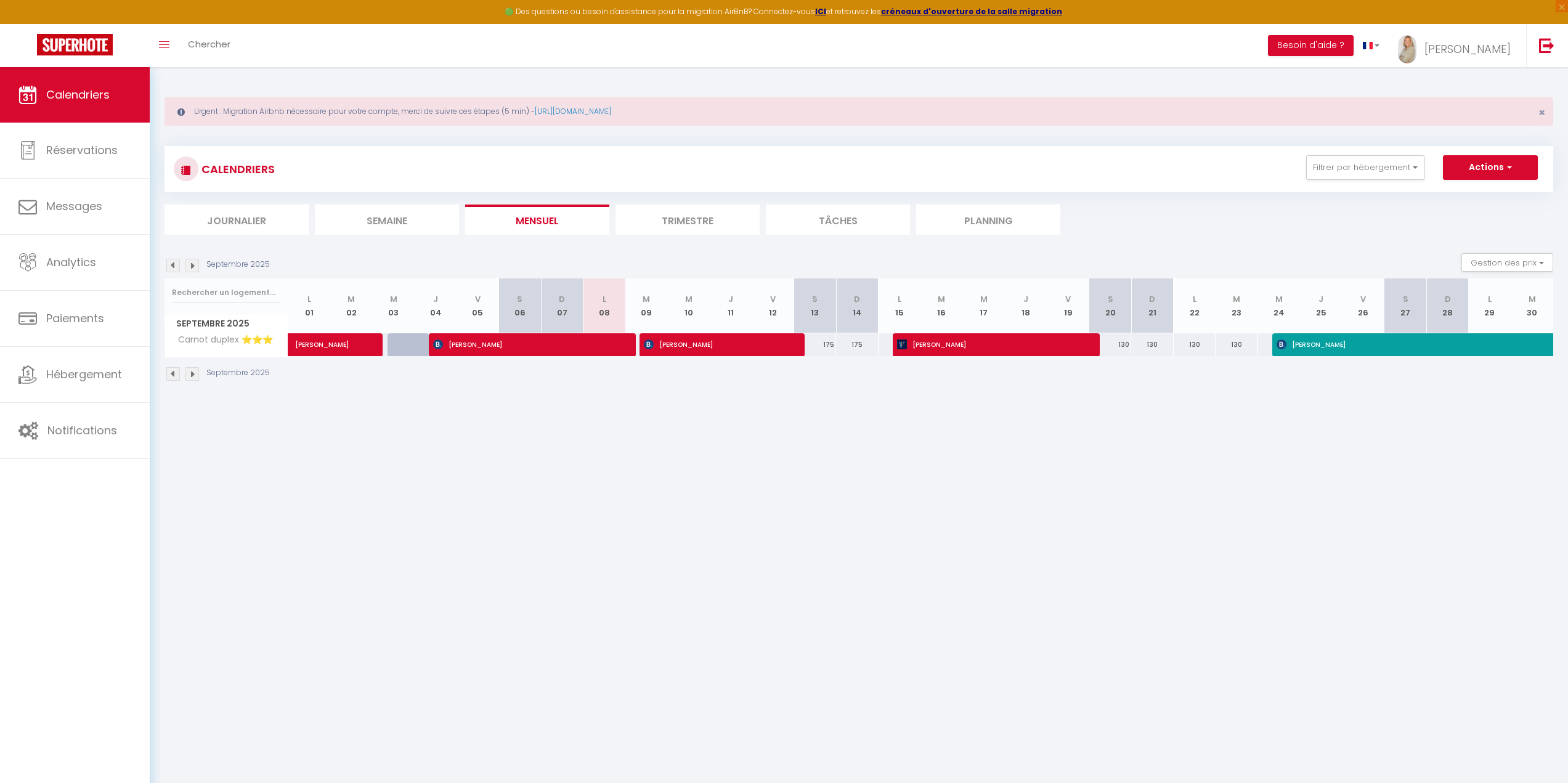
click at [189, 268] on img at bounding box center [191, 265] width 13 height 13
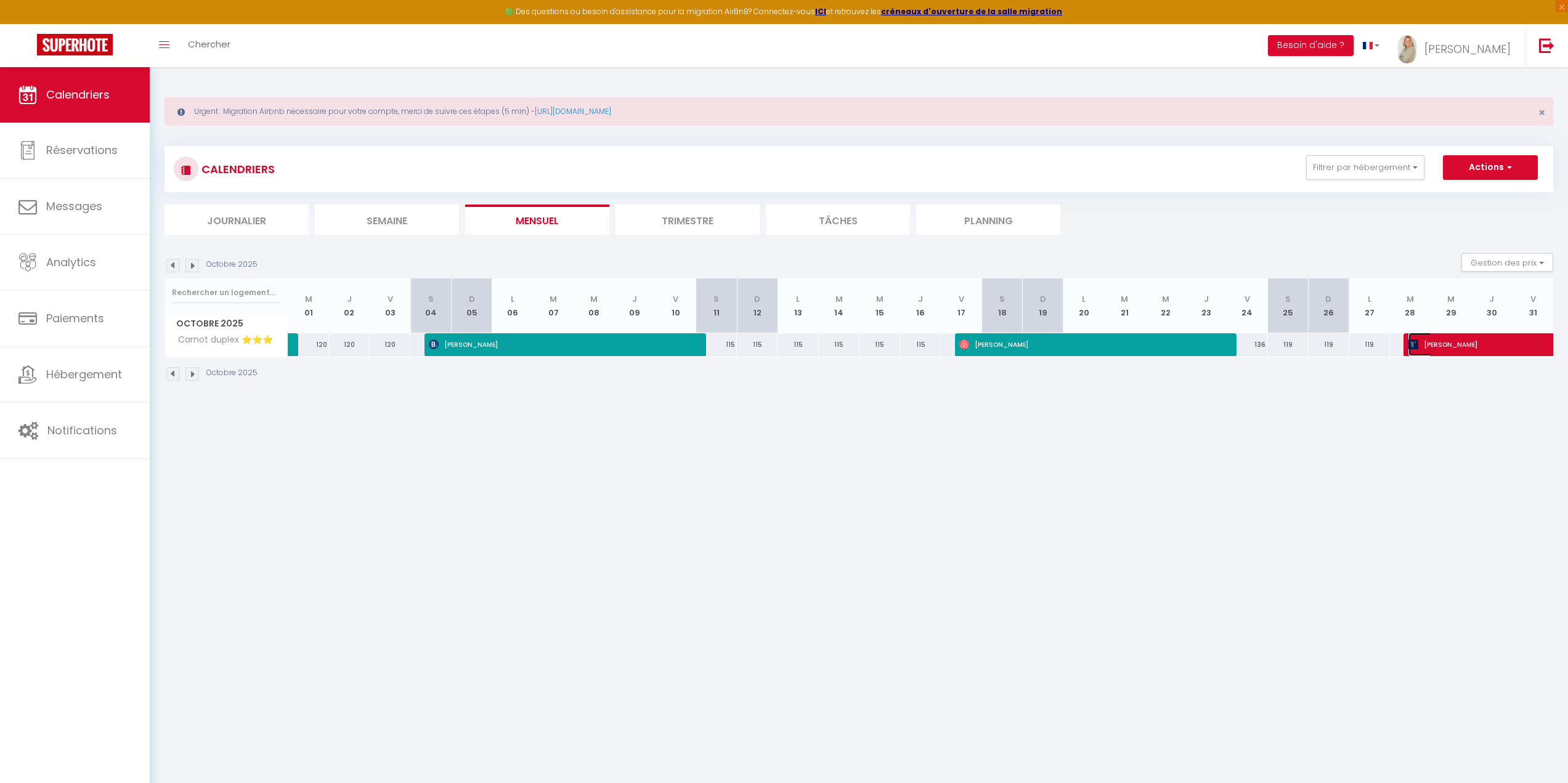
click at [1508, 348] on span "[PERSON_NAME]" at bounding box center [1579, 344] width 340 height 24
select select "OK"
select select "KO"
select select "0"
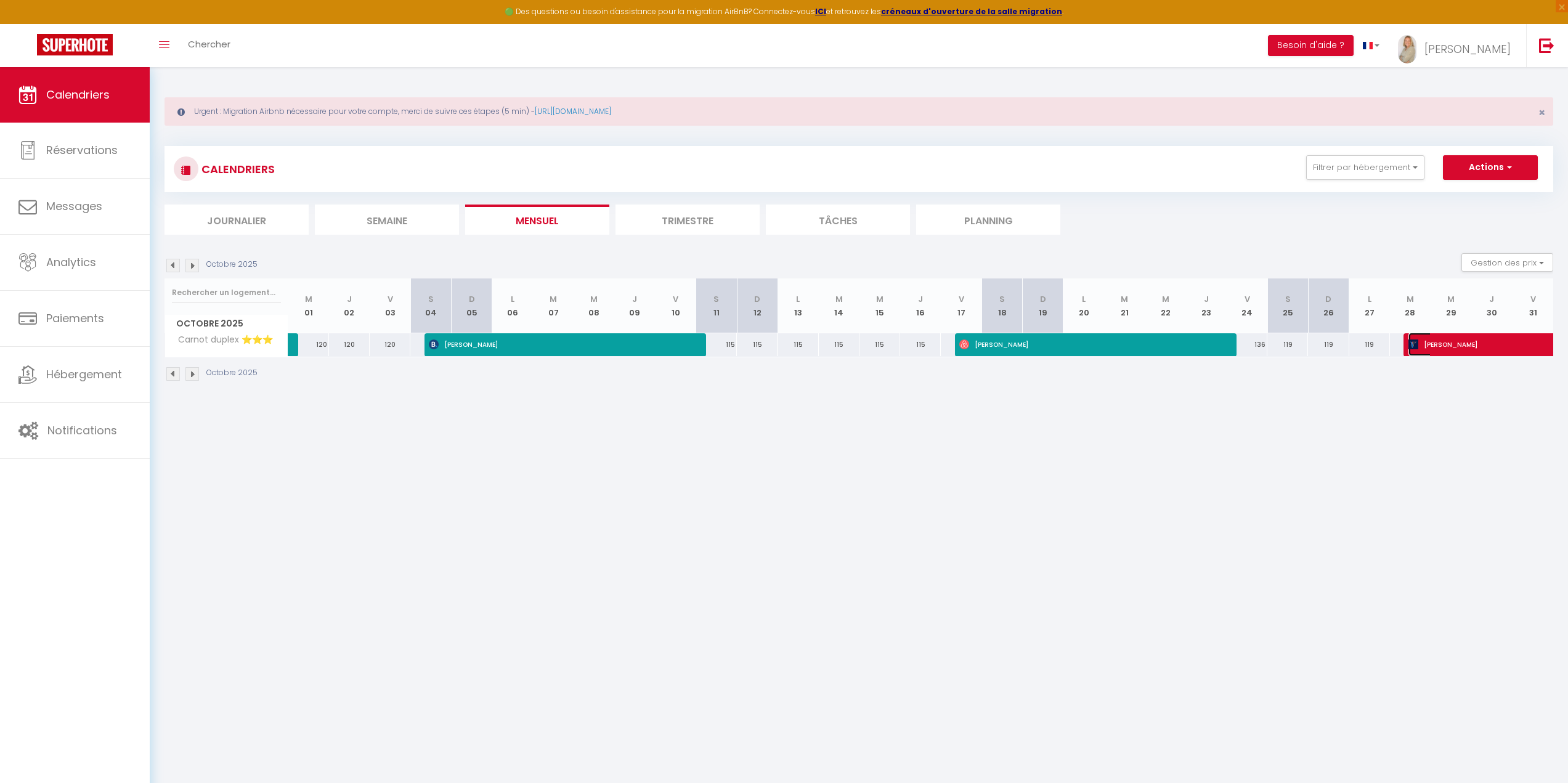
select select "1"
select select
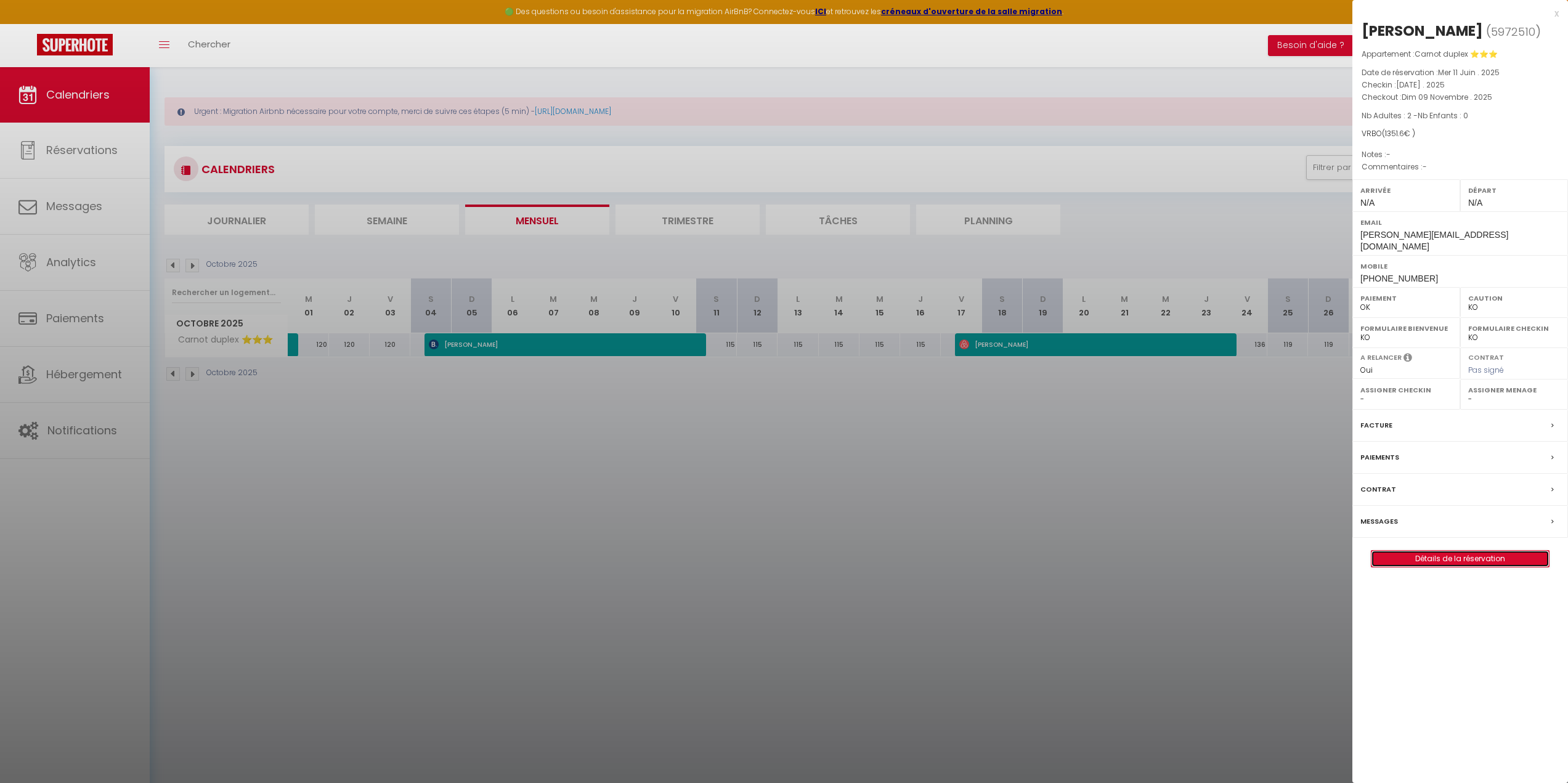
click at [1499, 551] on link "Détails de la réservation" at bounding box center [1460, 559] width 177 height 16
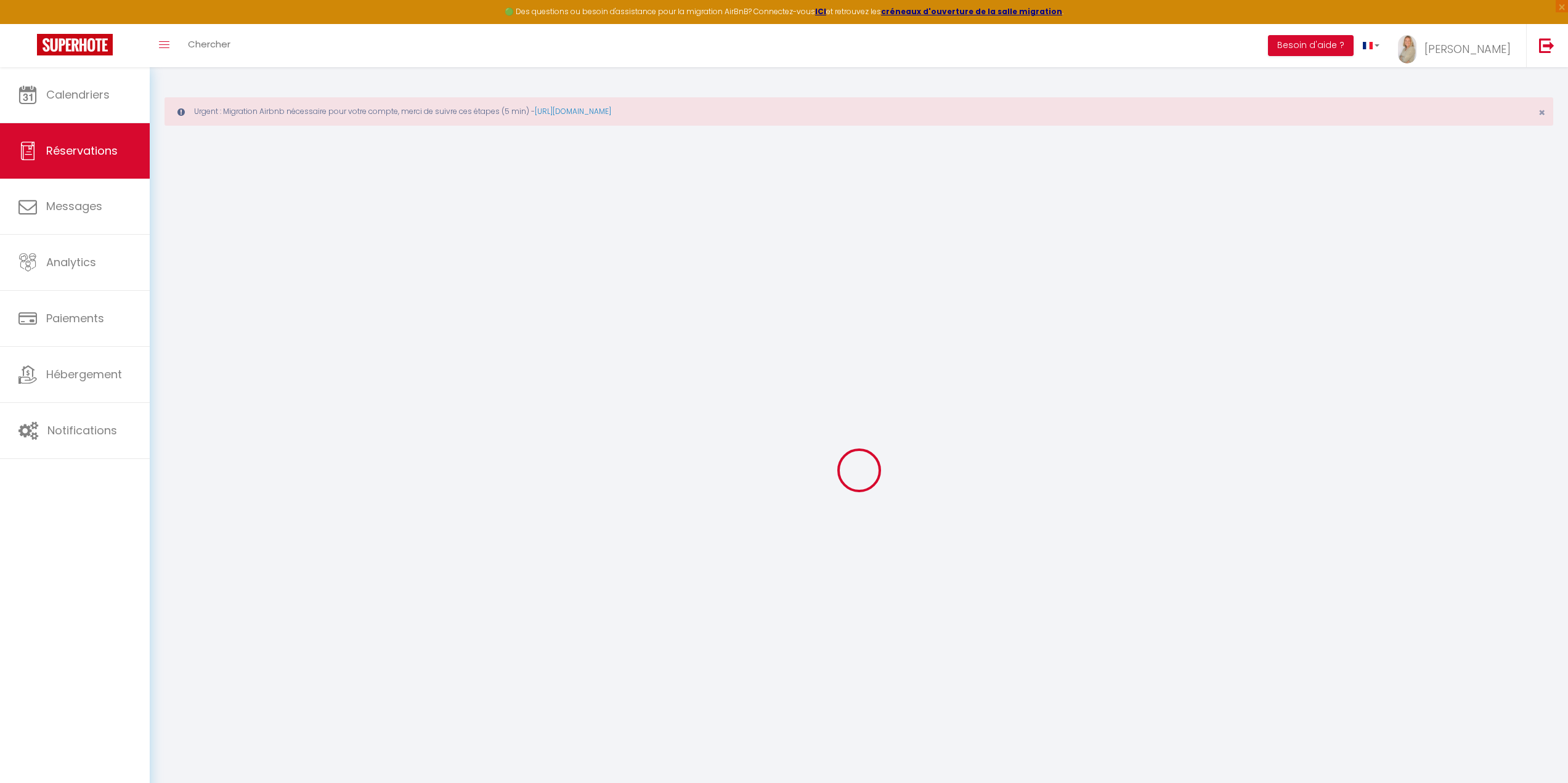
select select
checkbox input "false"
select select
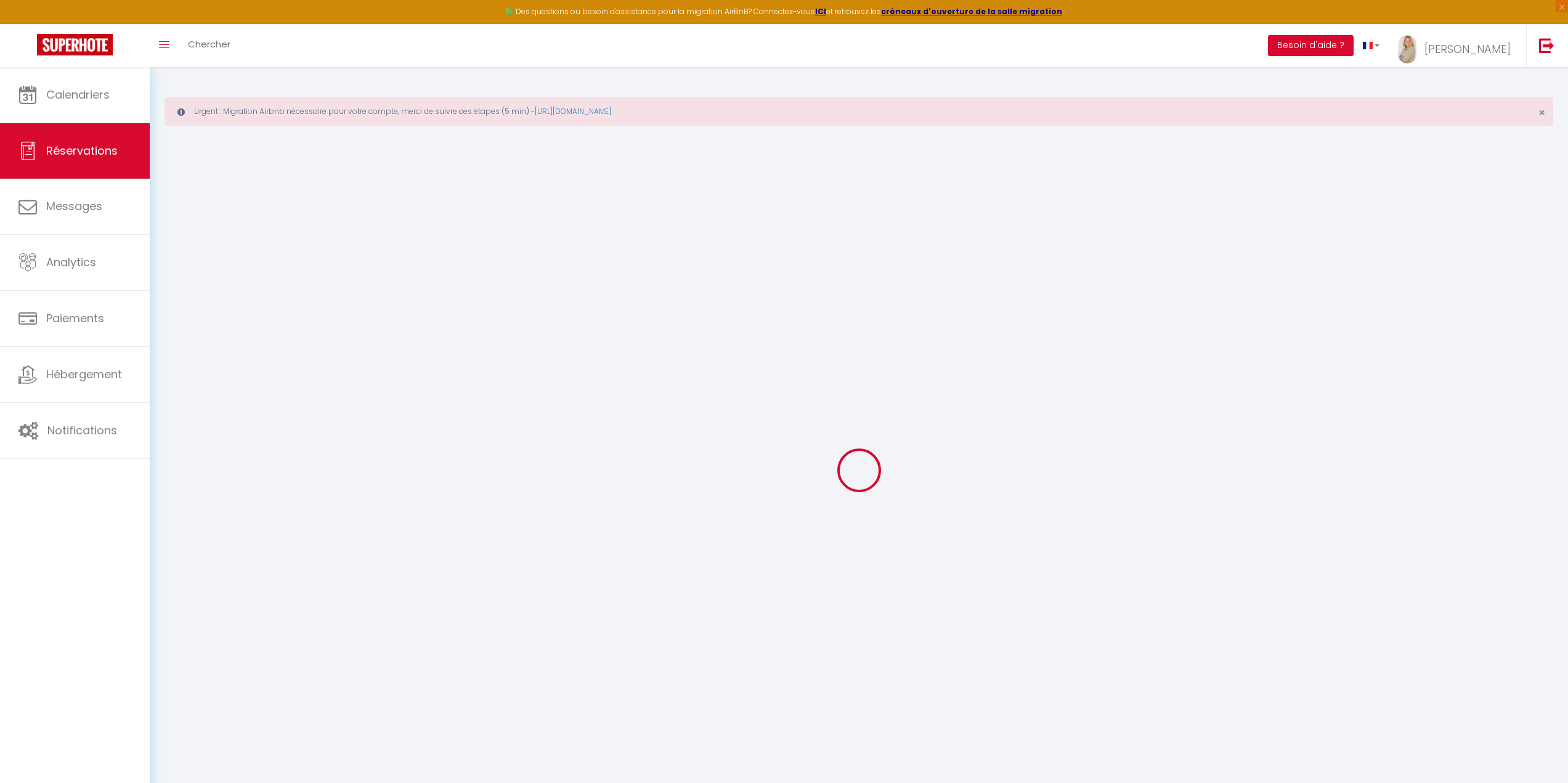
checkbox input "false"
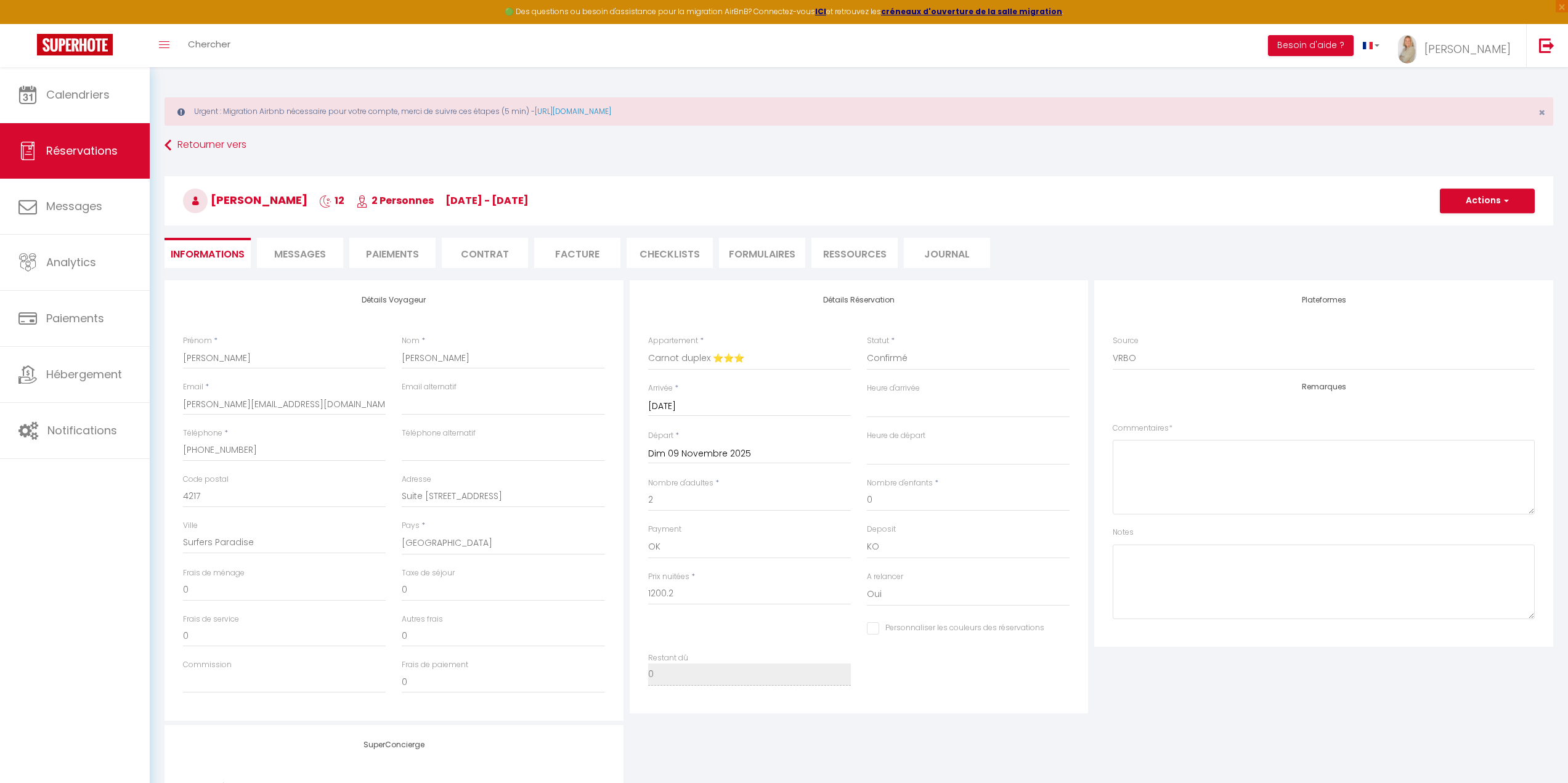
type input "125"
type input "26.4"
select select
checkbox input "false"
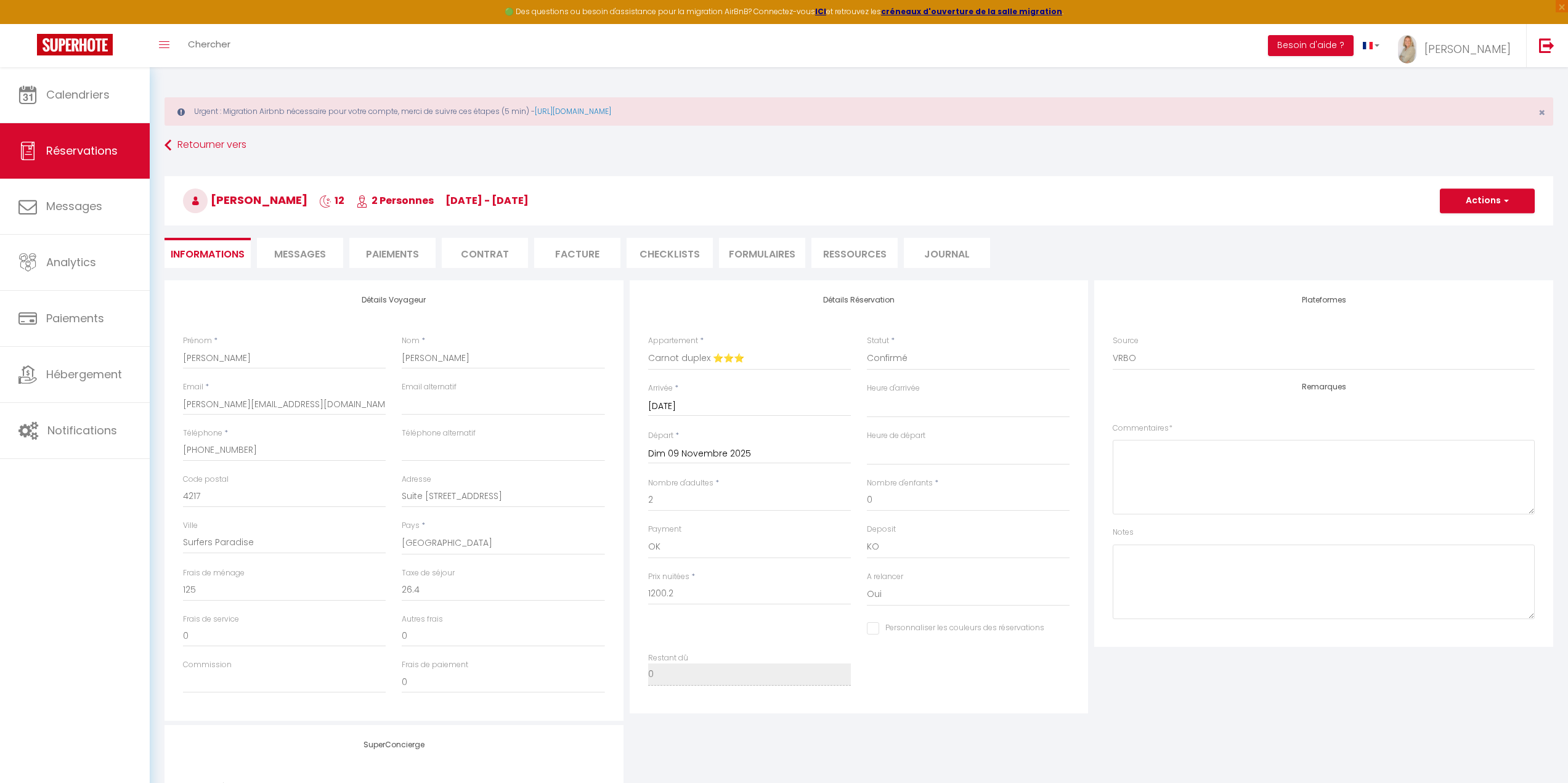
select select
click at [1505, 201] on span "button" at bounding box center [1505, 200] width 7 height 11
click at [291, 249] on span "Messages" at bounding box center [300, 254] width 52 height 14
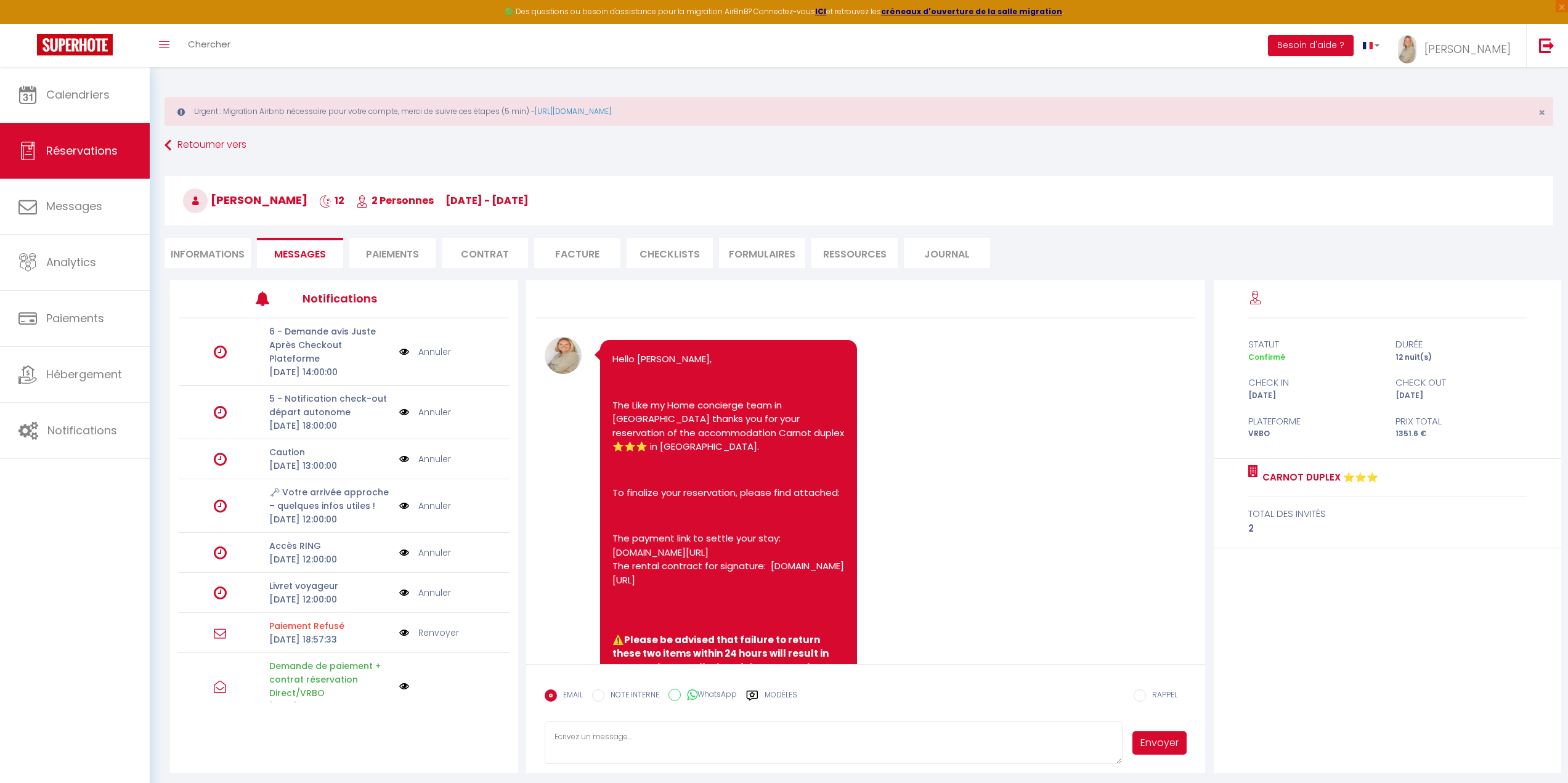
click at [403, 257] on li "Paiements" at bounding box center [392, 253] width 86 height 30
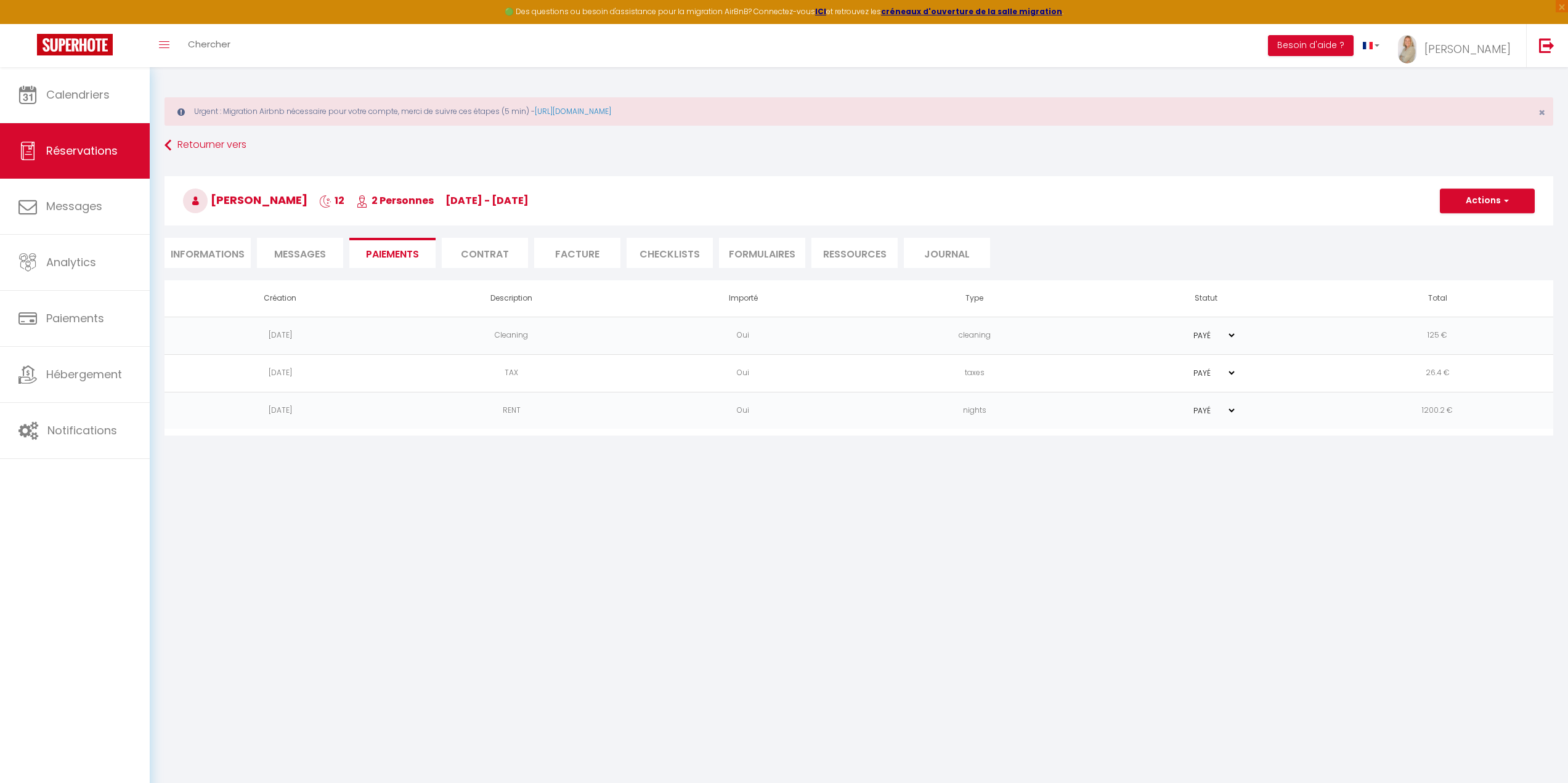
click at [468, 256] on li "Contrat" at bounding box center [485, 253] width 86 height 30
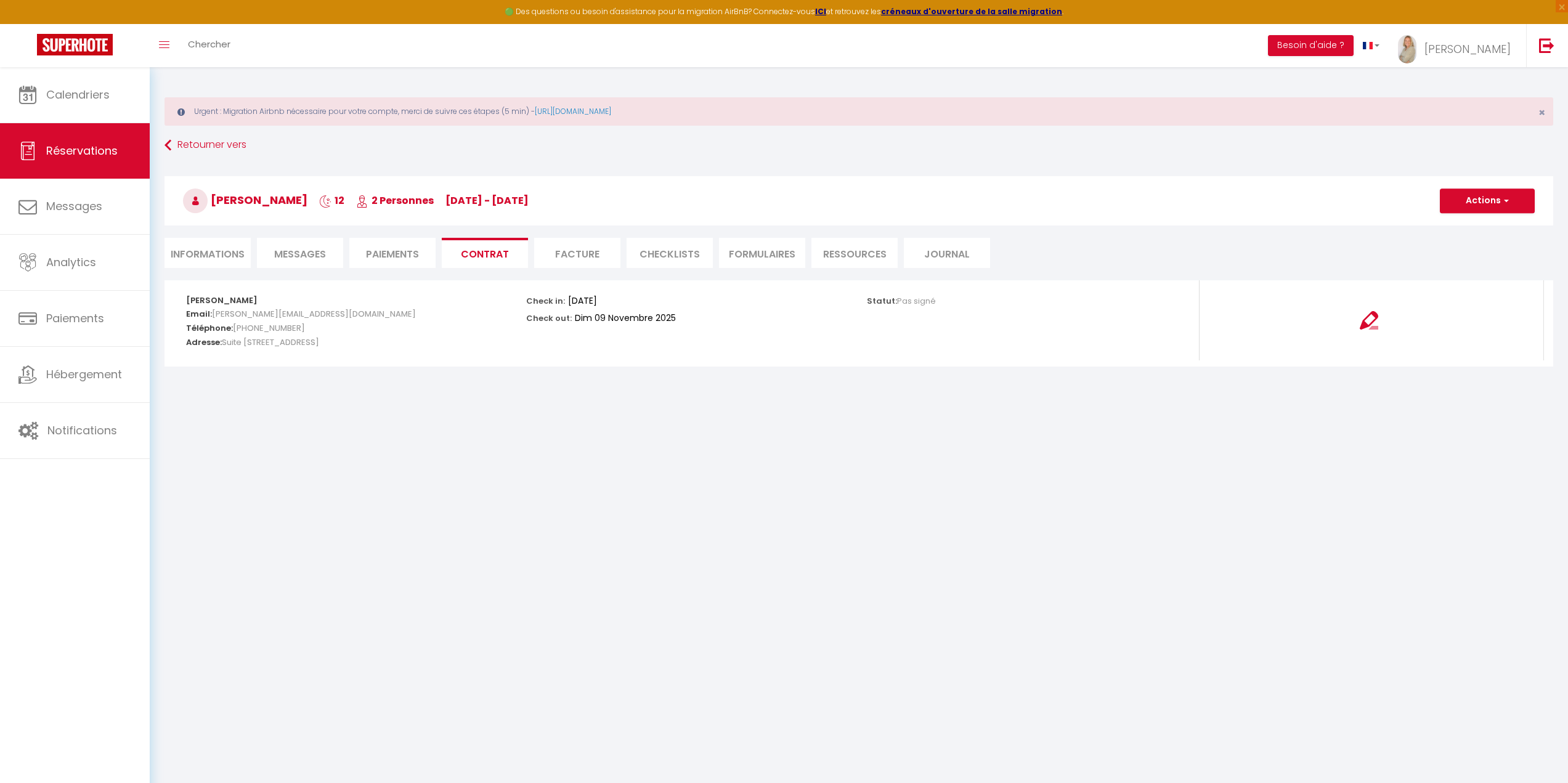
click at [571, 253] on li "Facture" at bounding box center [578, 253] width 86 height 30
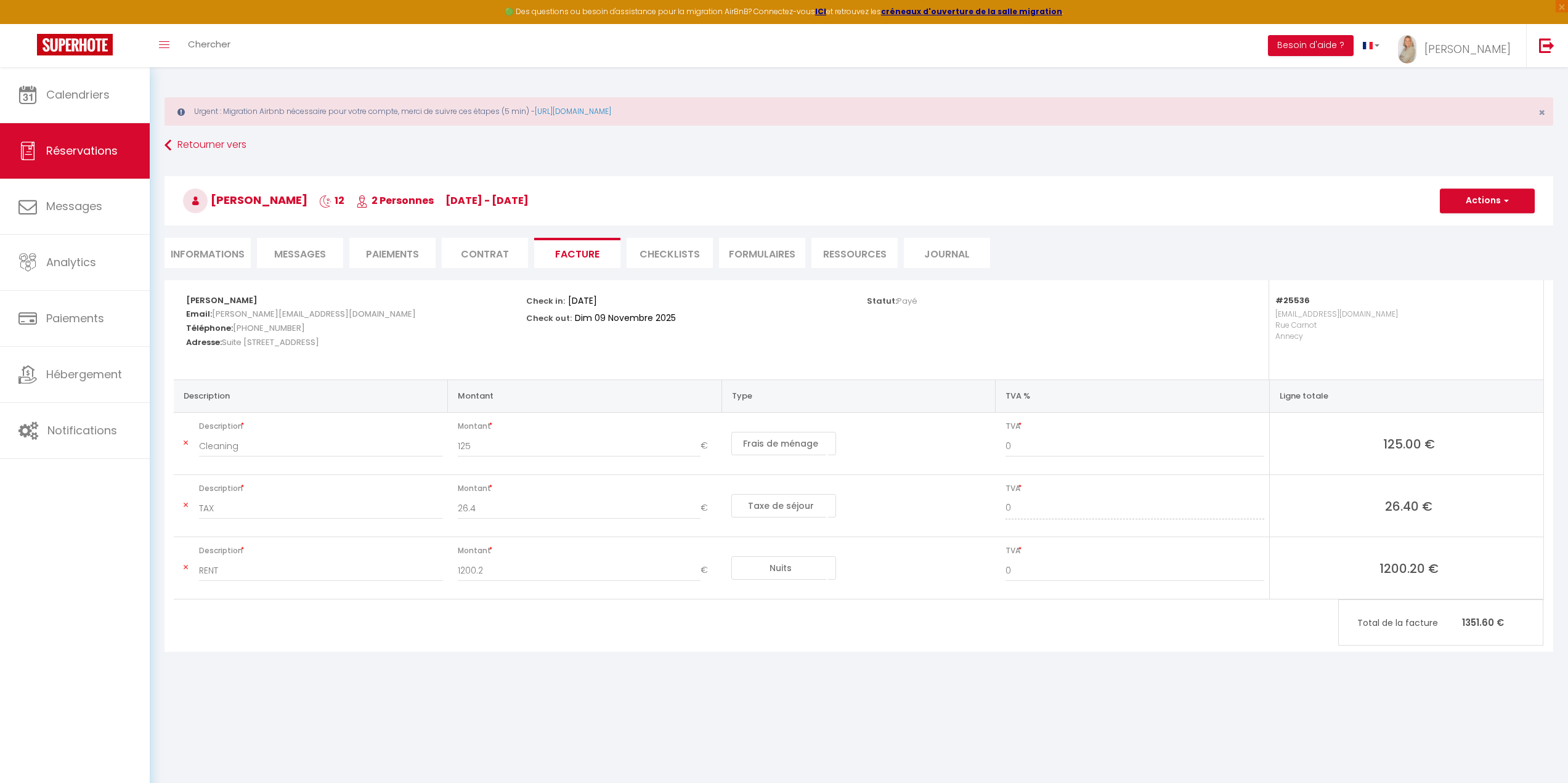
click at [1154, 704] on body "🟢 Des questions ou besoin d'assistance pour la migration AirBnB? Connectez-vous…" at bounding box center [784, 459] width 1568 height 783
click at [1462, 205] on button "Actions" at bounding box center [1488, 201] width 95 height 25
click at [191, 257] on li "Informations" at bounding box center [208, 253] width 86 height 30
select select
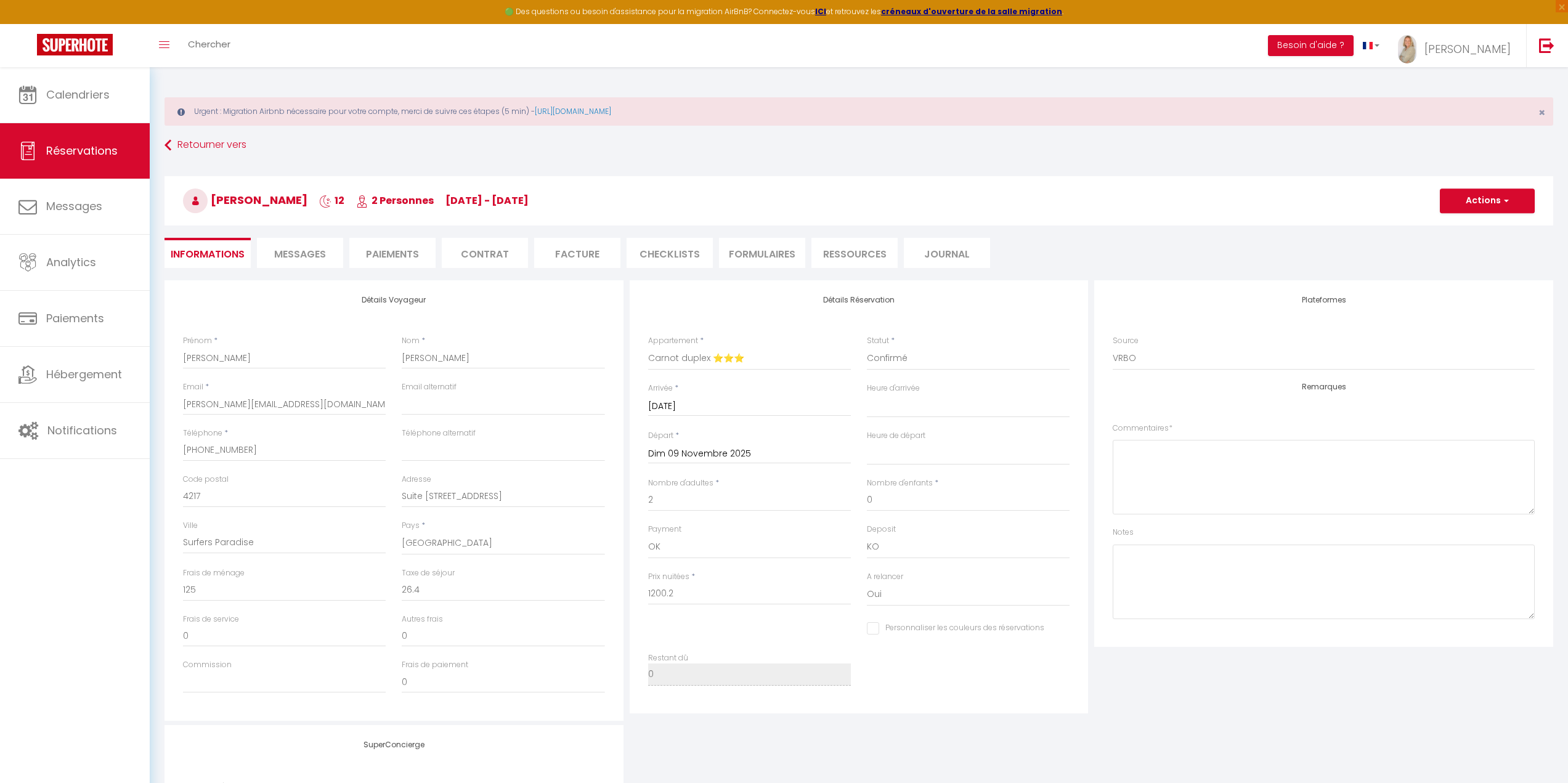
click at [326, 262] on li "Messages" at bounding box center [300, 253] width 86 height 30
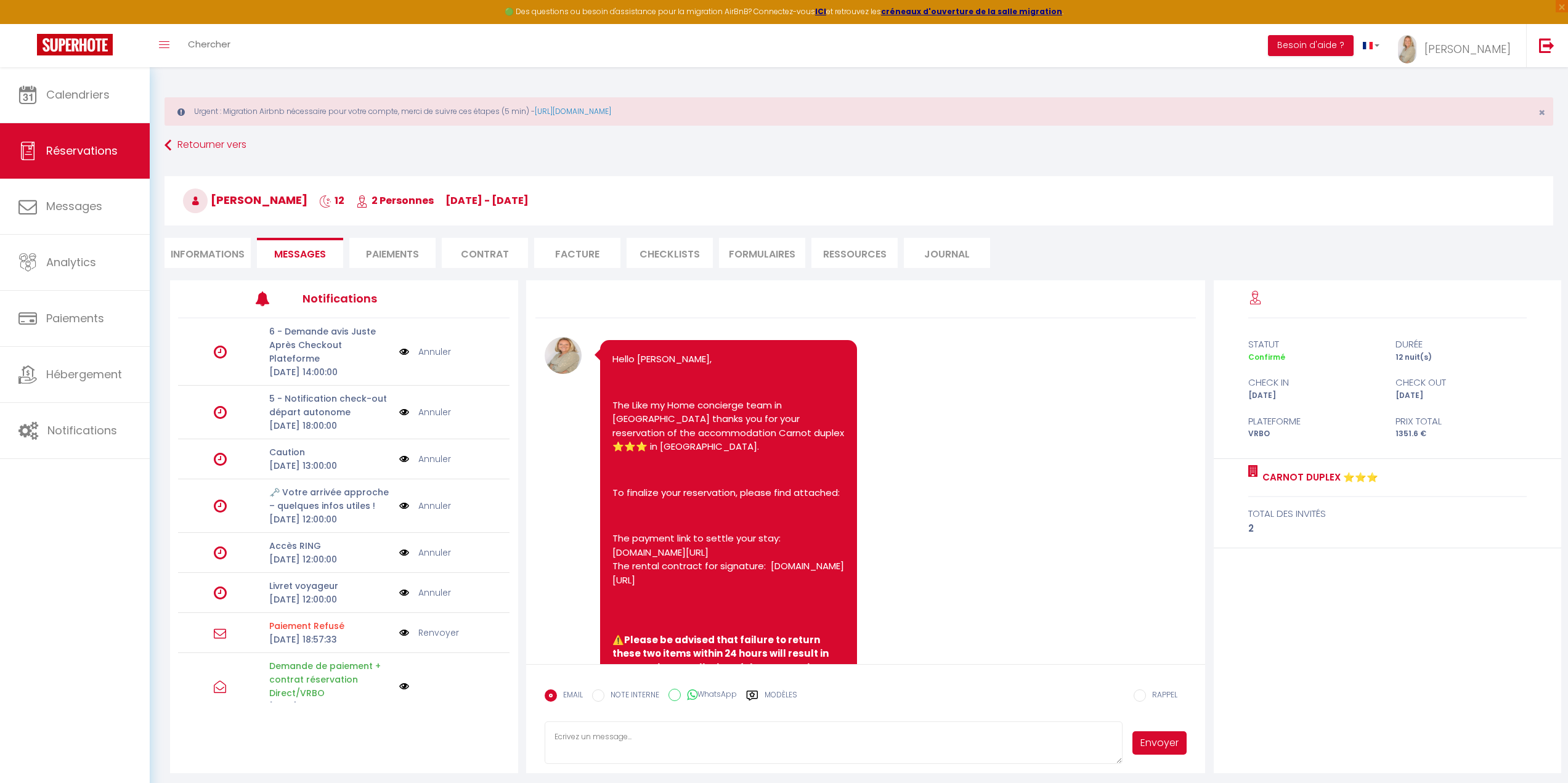
click at [392, 246] on li "Paiements" at bounding box center [392, 253] width 86 height 30
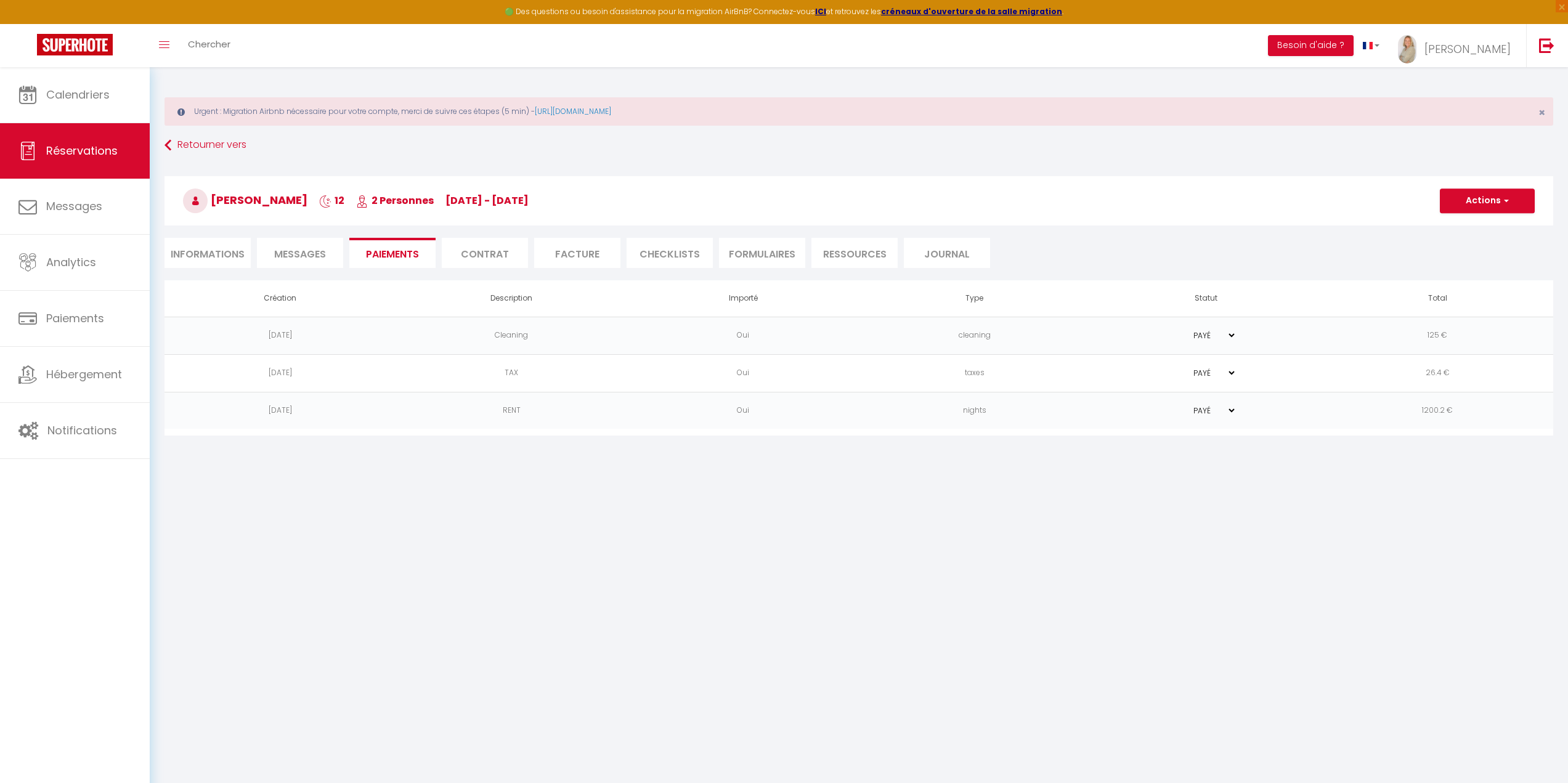
click at [492, 250] on li "Contrat" at bounding box center [485, 253] width 86 height 30
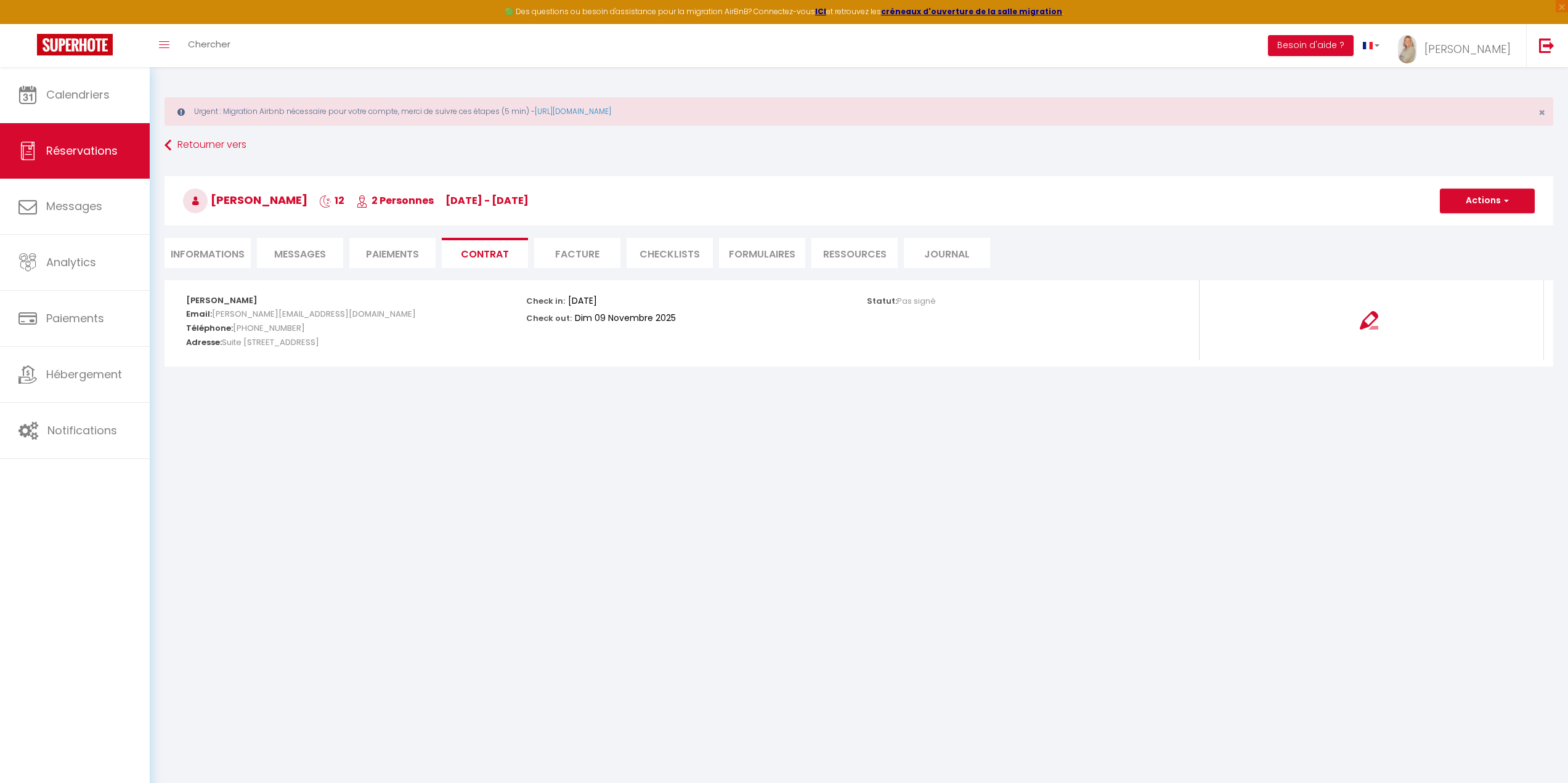
click at [612, 255] on li "Facture" at bounding box center [578, 253] width 86 height 30
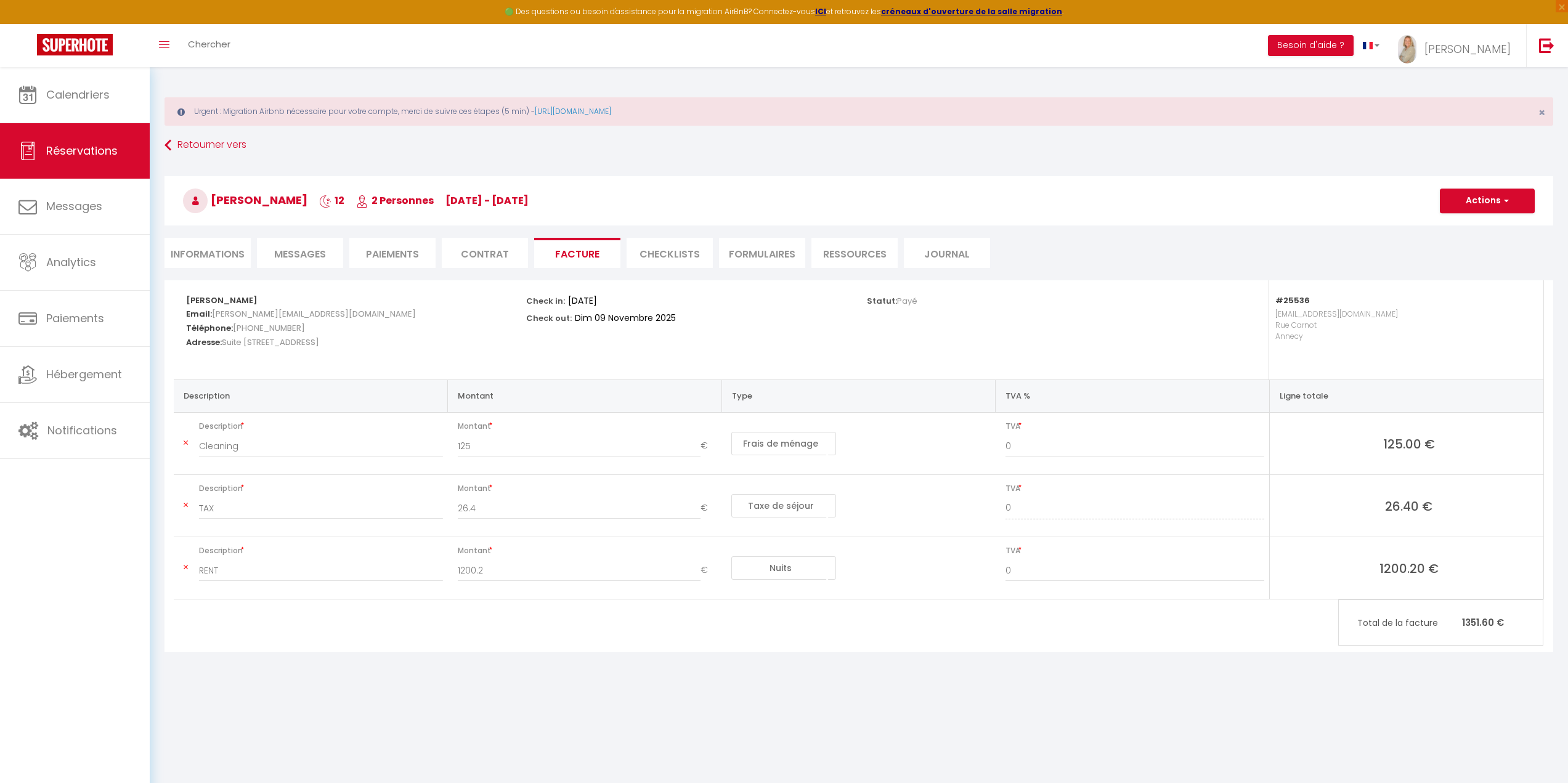
click at [662, 252] on li "CHECKLISTS" at bounding box center [669, 253] width 86 height 30
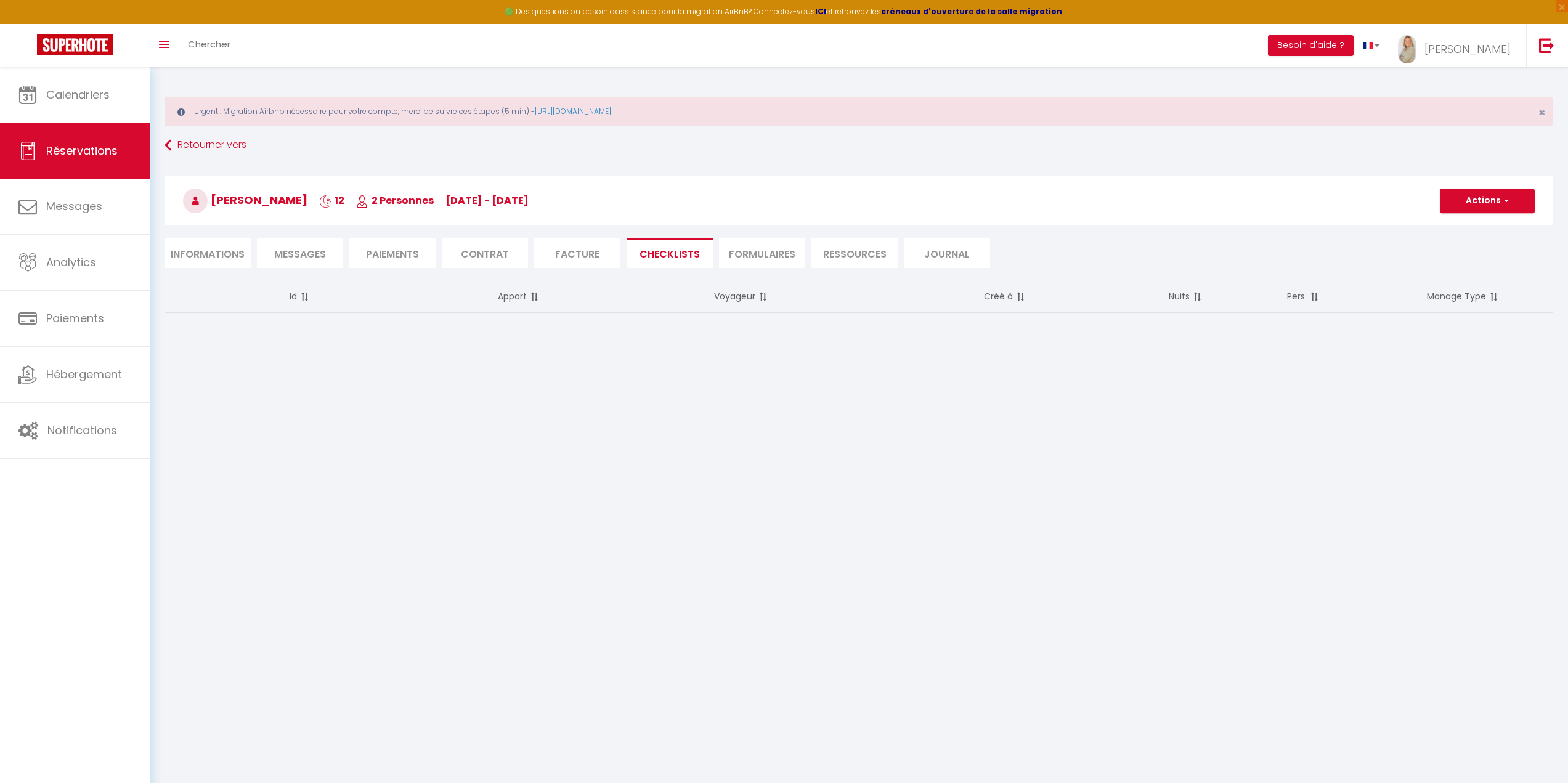
click at [731, 252] on li "FORMULAIRES" at bounding box center [762, 253] width 86 height 30
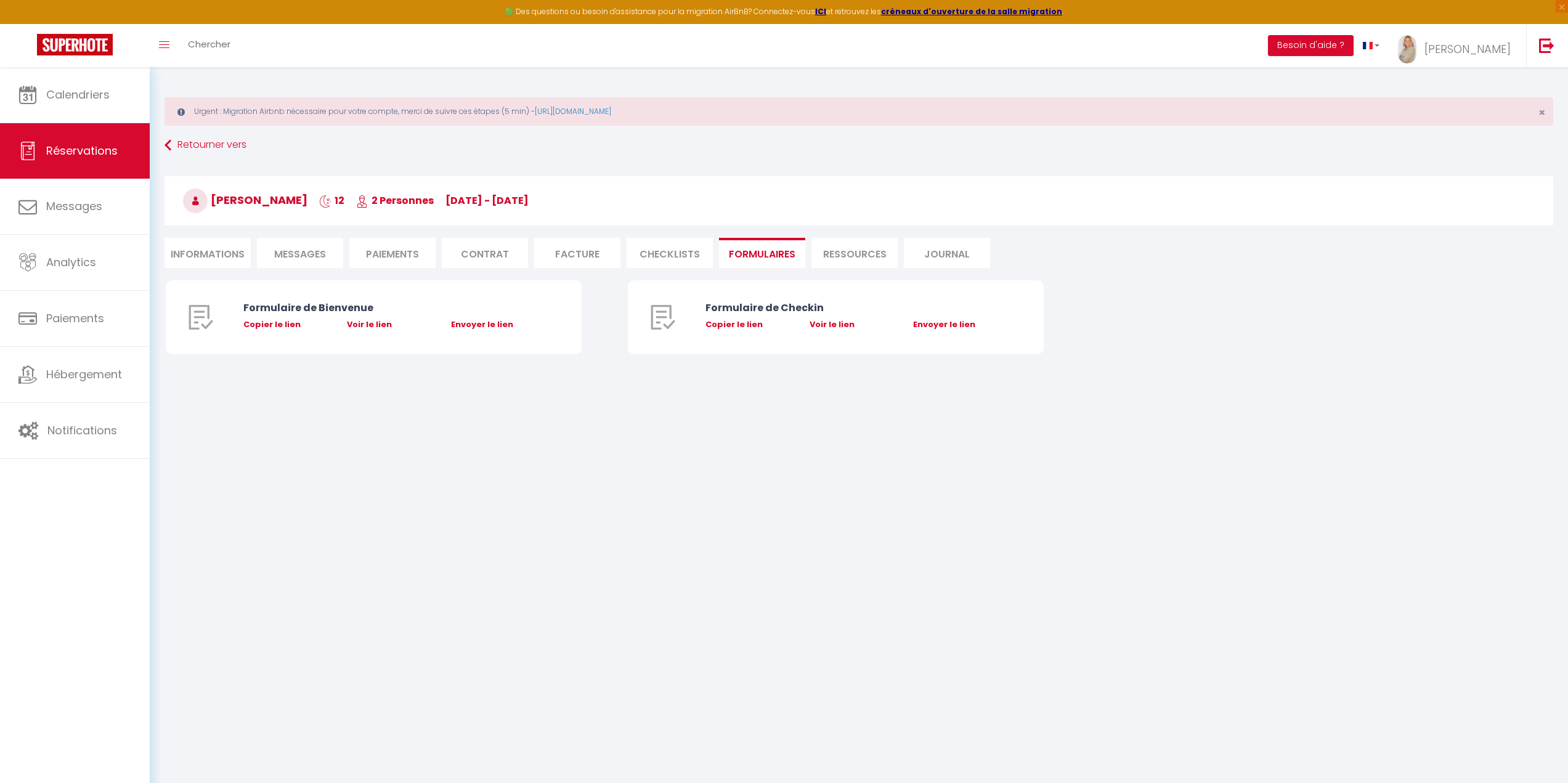
click at [858, 250] on li "Ressources" at bounding box center [855, 253] width 86 height 30
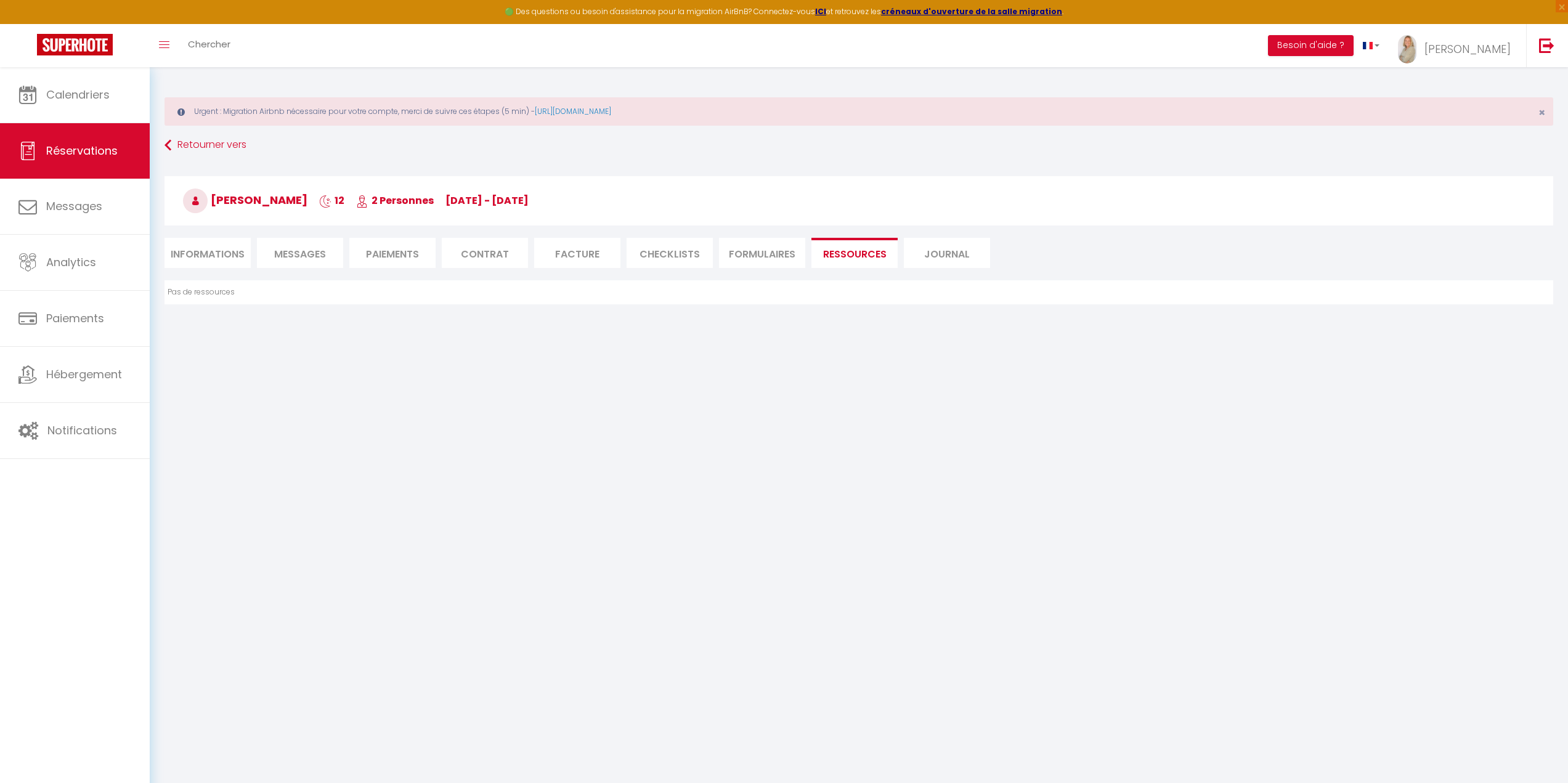
click at [946, 243] on li "Journal" at bounding box center [947, 253] width 86 height 30
